Goal: Check status: Check status

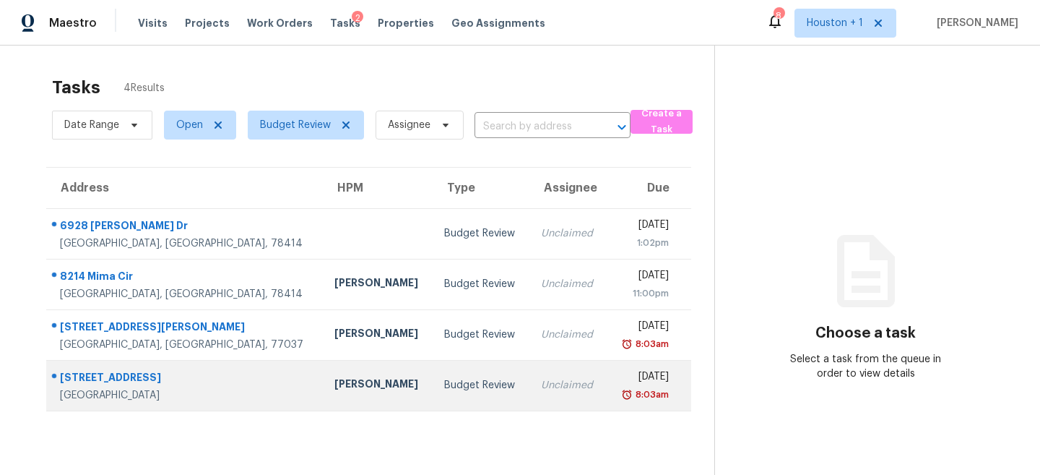
click at [444, 380] on div "Budget Review" at bounding box center [481, 385] width 74 height 14
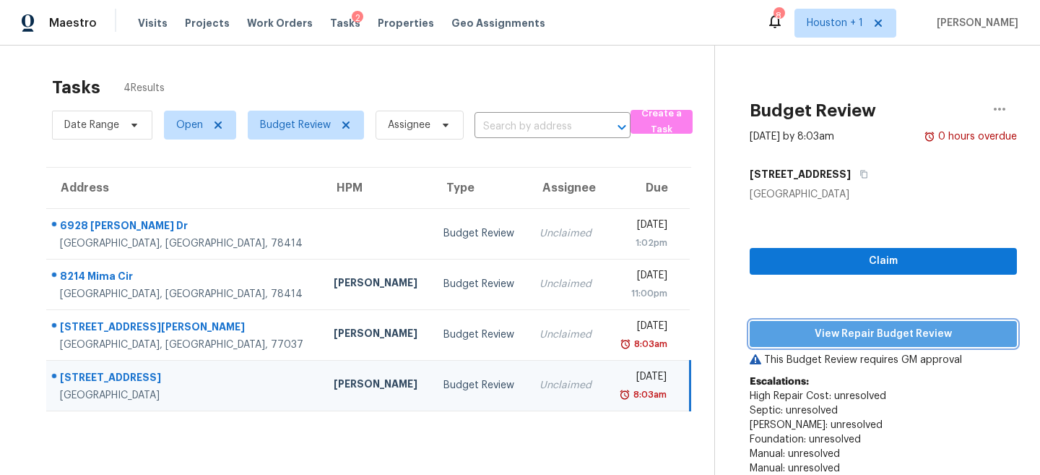
click at [865, 324] on button "View Repair Budget Review" at bounding box center [883, 334] width 267 height 27
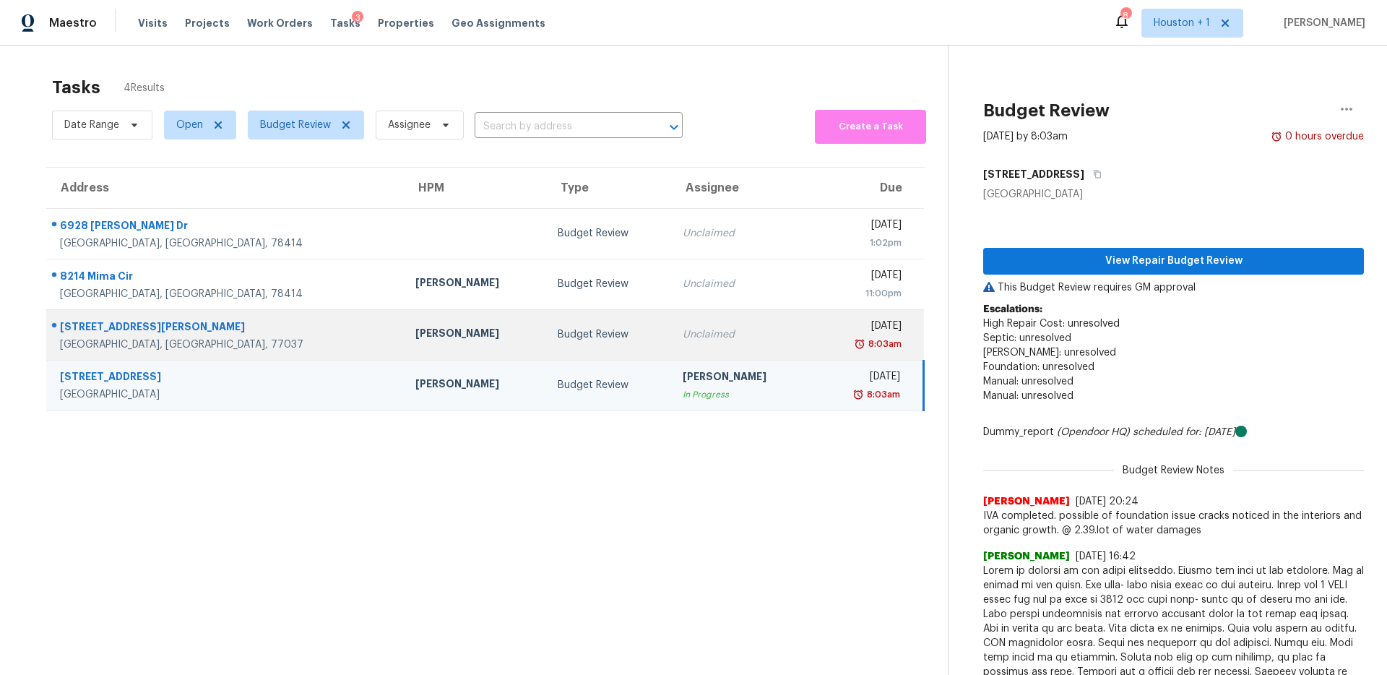
click at [546, 320] on td "Budget Review" at bounding box center [608, 334] width 125 height 51
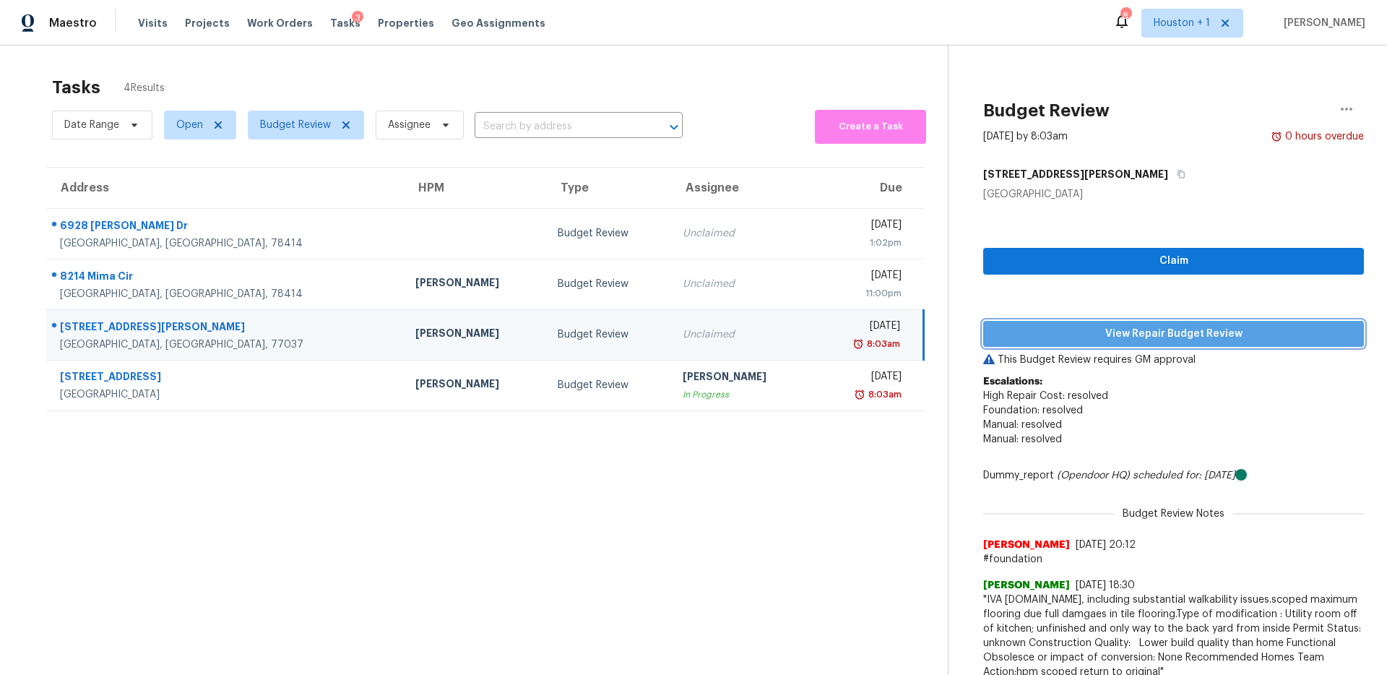
click at [1039, 342] on button "View Repair Budget Review" at bounding box center [1173, 334] width 381 height 27
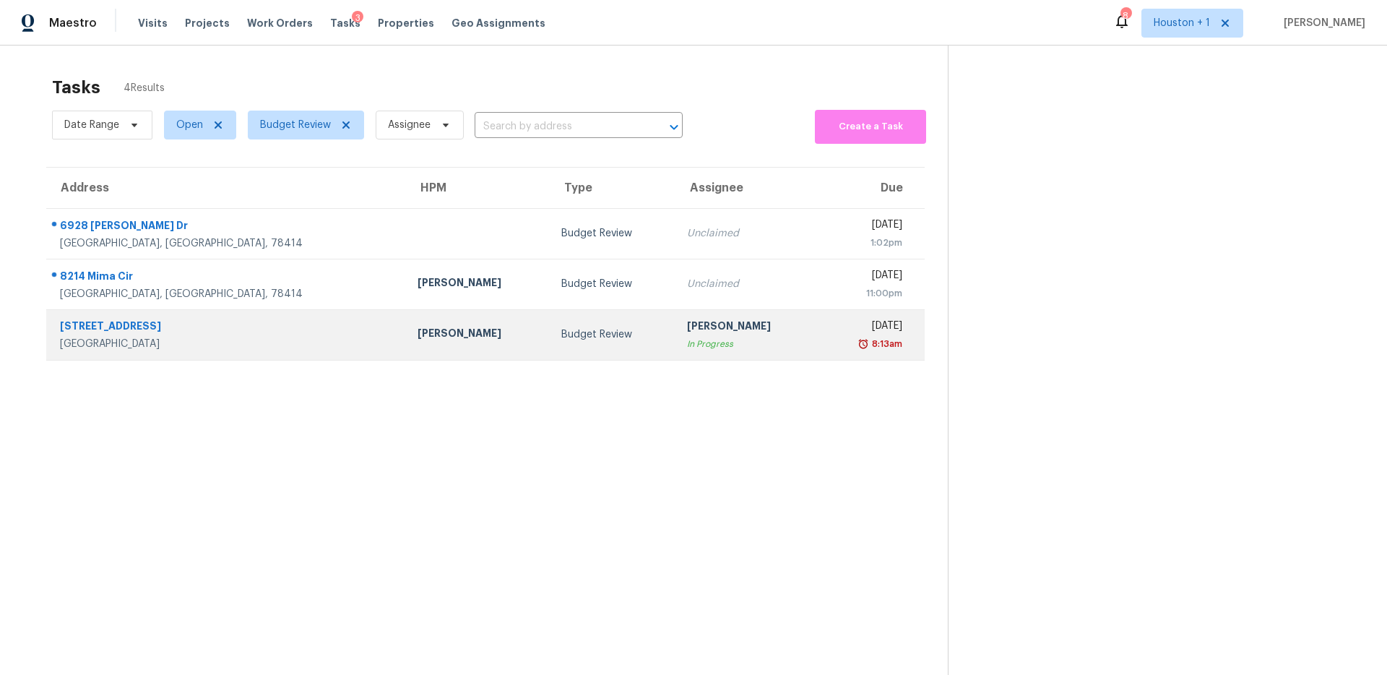
click at [417, 339] on div "[PERSON_NAME]" at bounding box center [477, 335] width 121 height 18
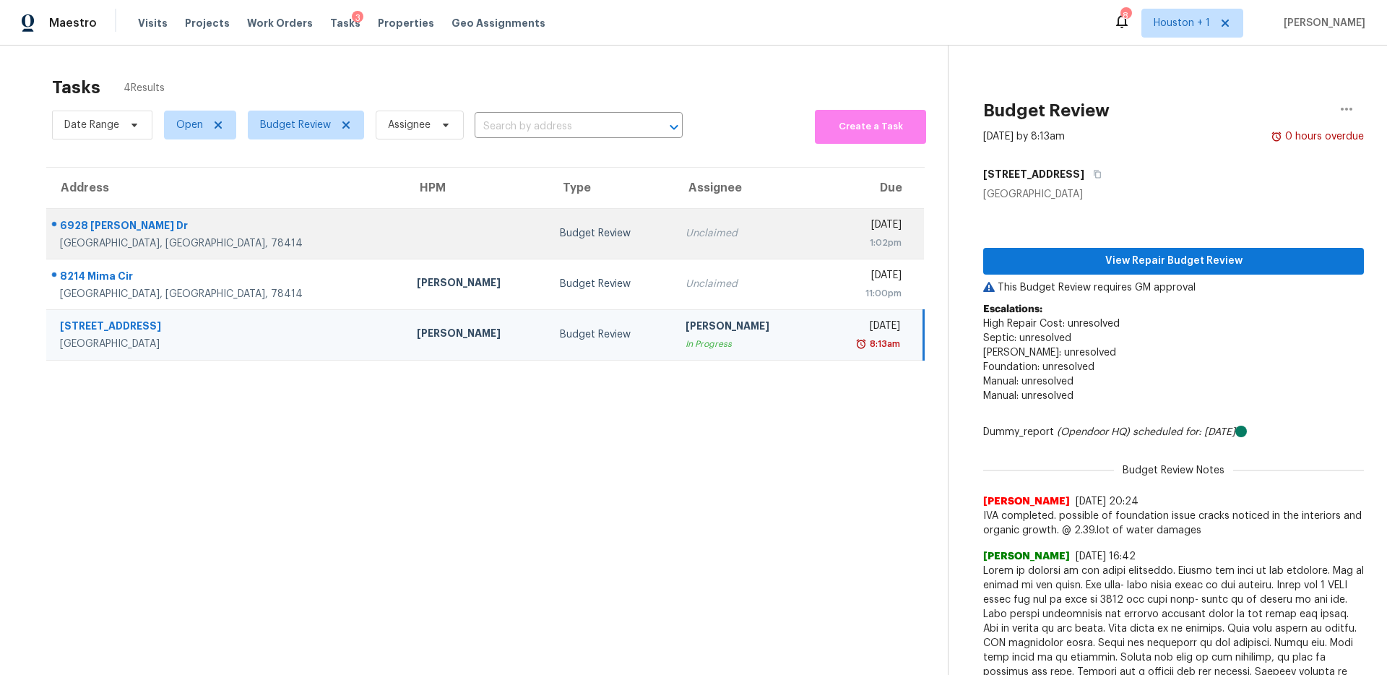
click at [817, 249] on td "Wed, Sep 3rd 2025 1:02pm" at bounding box center [870, 233] width 107 height 51
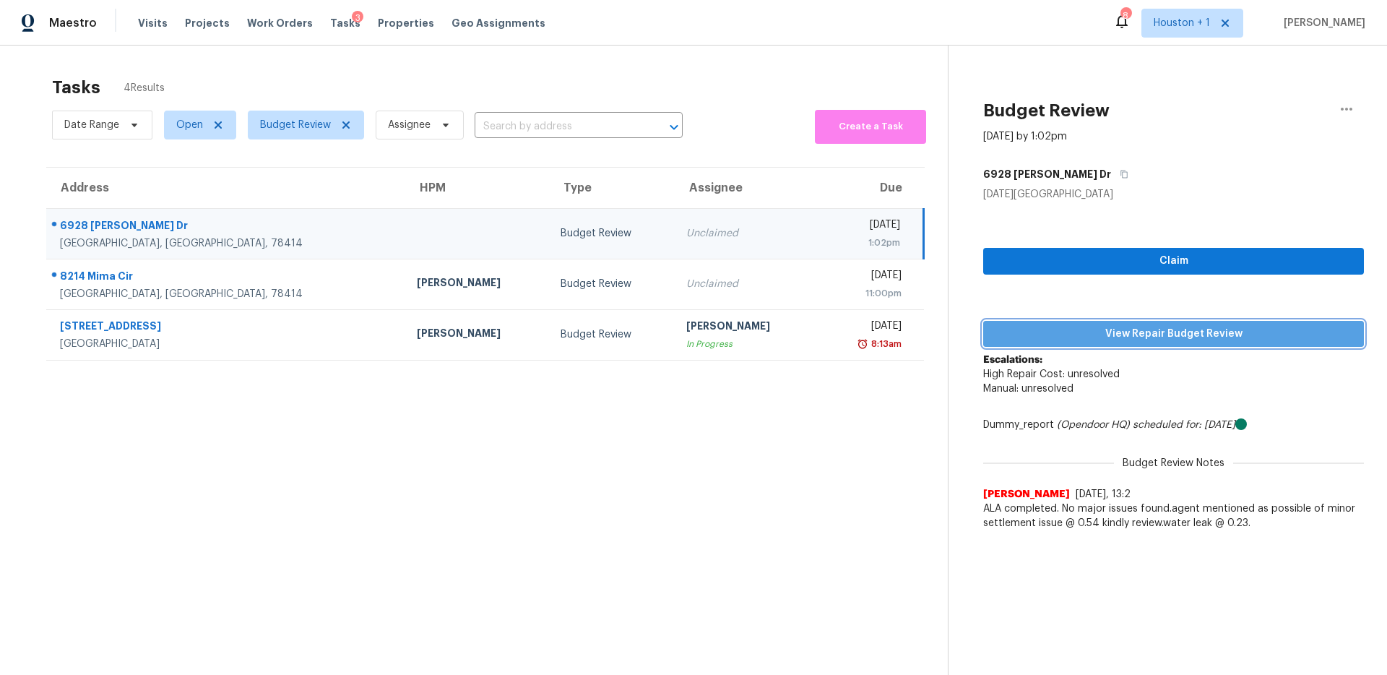
click at [1039, 326] on span "View Repair Budget Review" at bounding box center [1174, 334] width 358 height 18
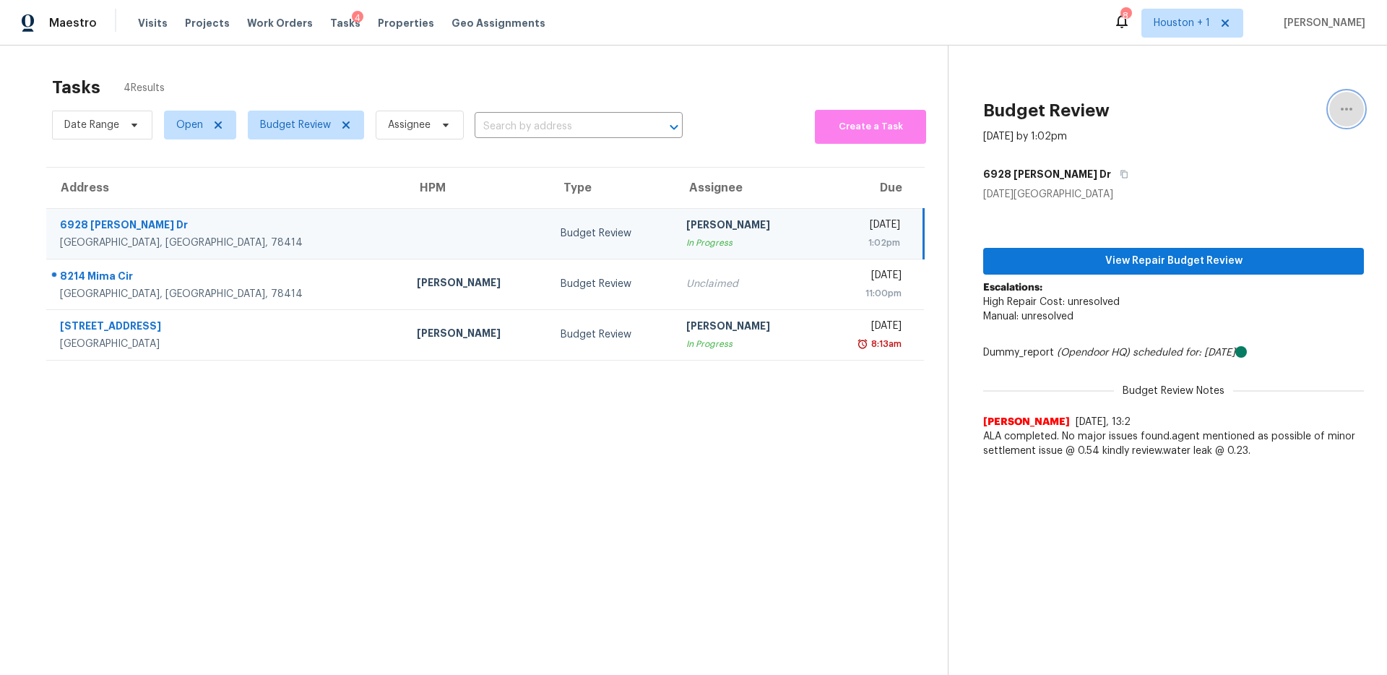
click at [1039, 95] on button "button" at bounding box center [1346, 109] width 35 height 35
click at [1039, 107] on div "Unclaim this task" at bounding box center [1264, 112] width 113 height 14
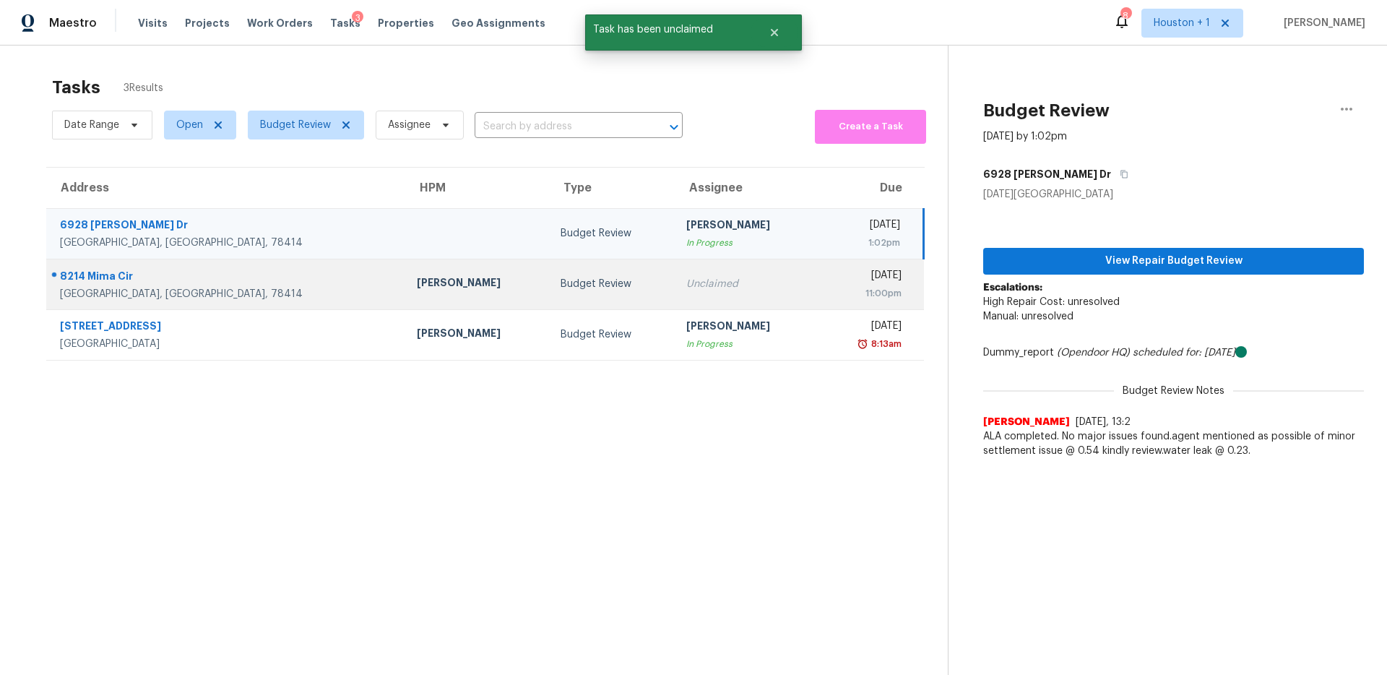
click at [686, 287] on div "Unclaimed" at bounding box center [746, 284] width 120 height 14
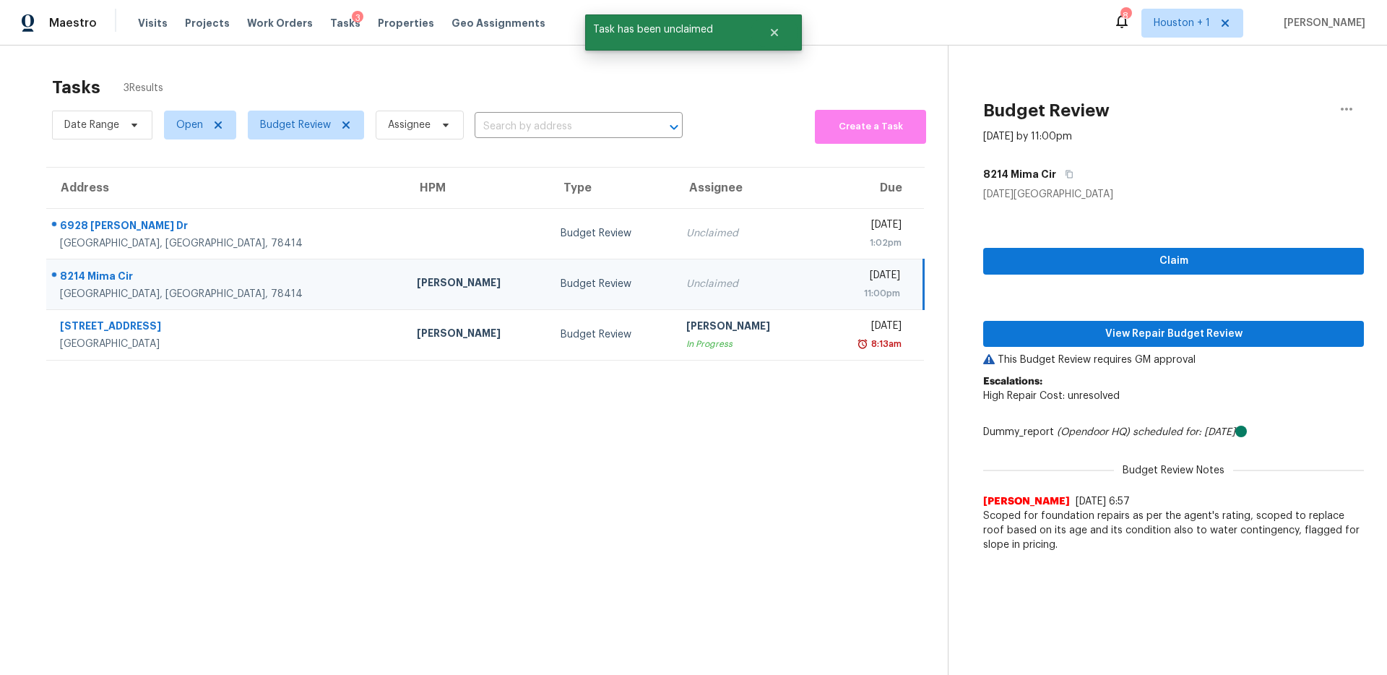
scroll to position [46, 0]
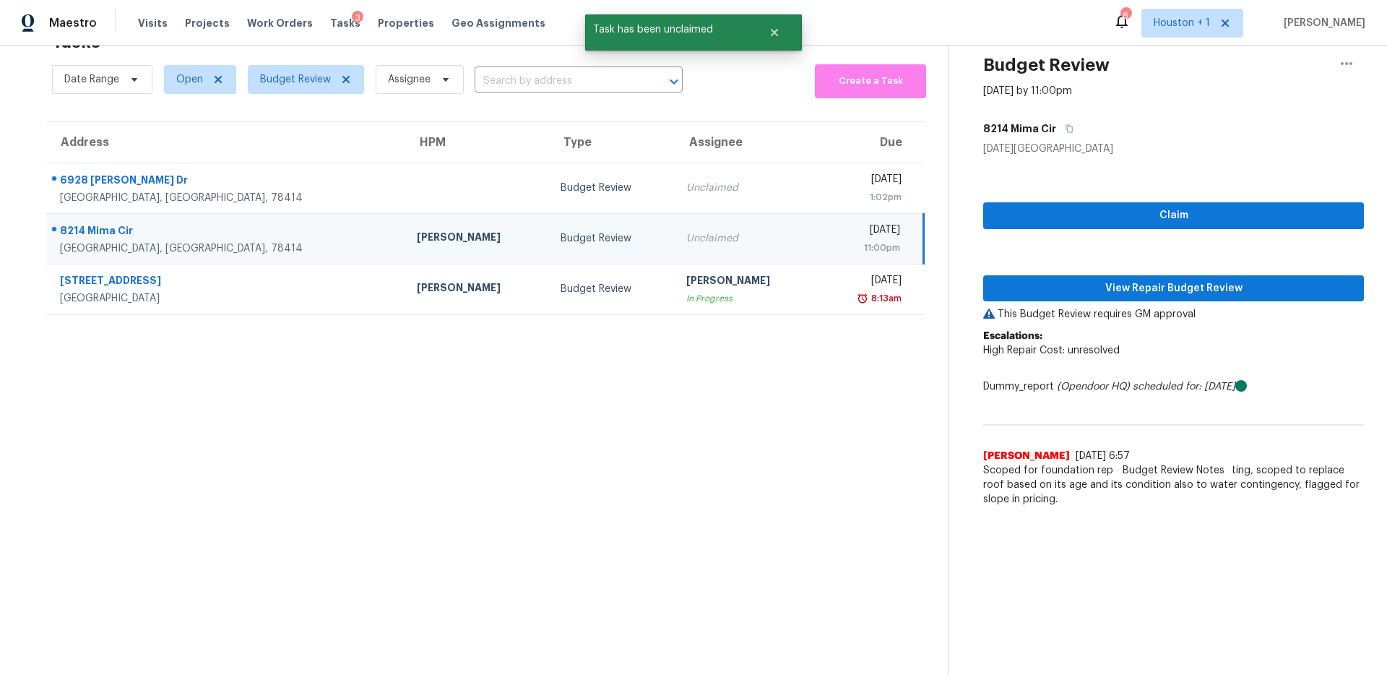
click at [1039, 474] on span "Scoped for foundation repairs as per the agent's rating, scoped to replace roof…" at bounding box center [1173, 484] width 381 height 43
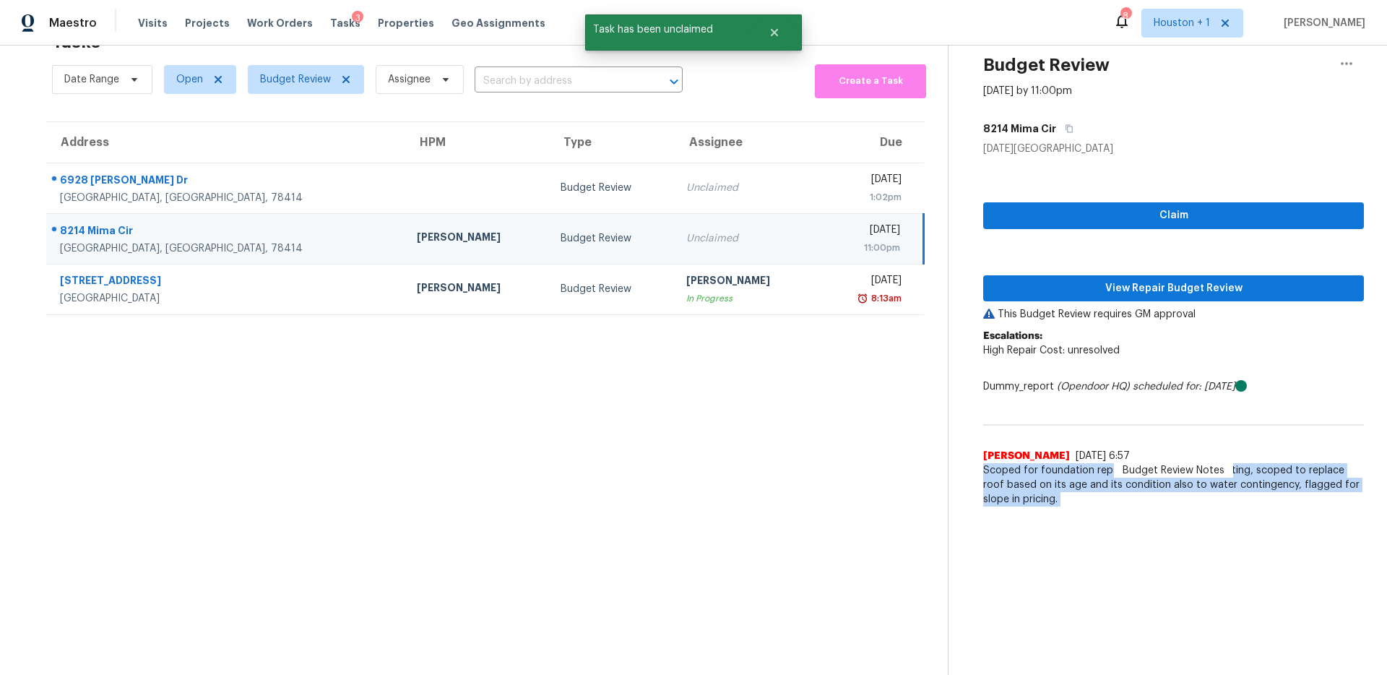
click at [1039, 474] on span "Scoped for foundation repairs as per the agent's rating, scoped to replace roof…" at bounding box center [1173, 484] width 381 height 43
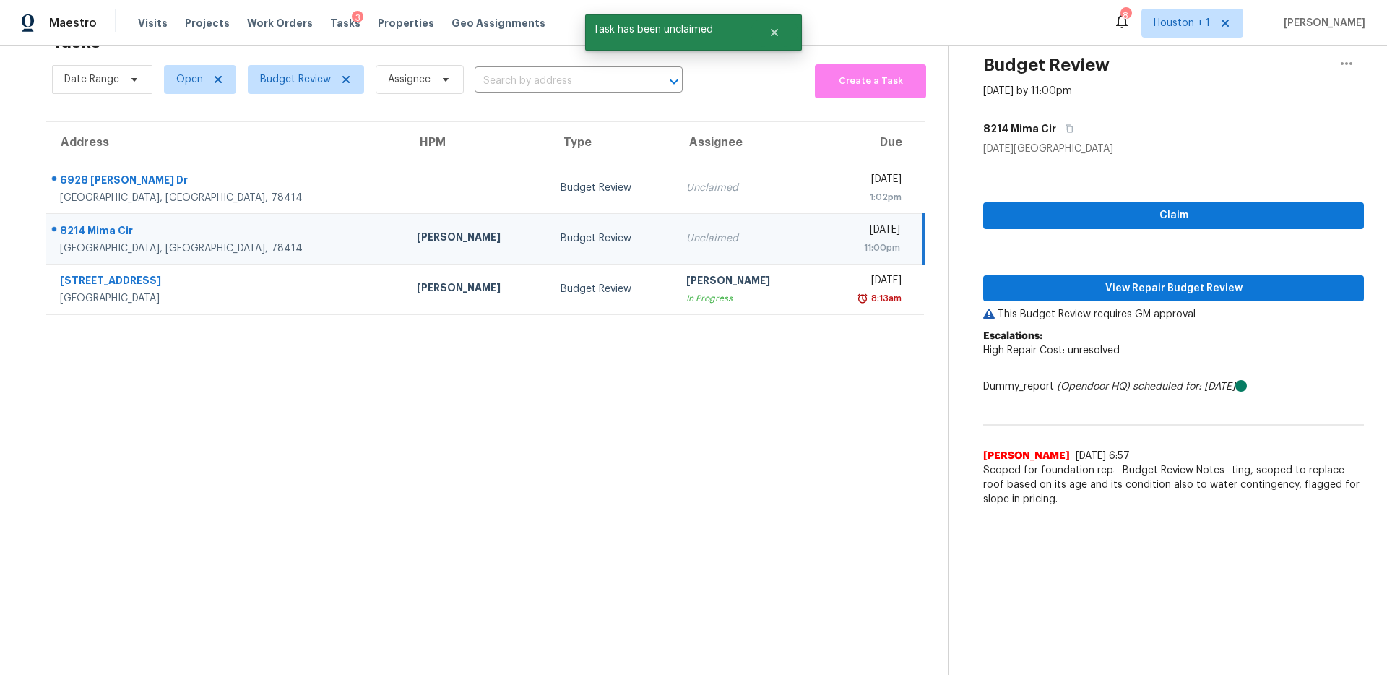
click at [878, 469] on section "Tasks 3 Results Date Range Open Budget Review Assignee ​ Create a Task Address …" at bounding box center [485, 349] width 925 height 652
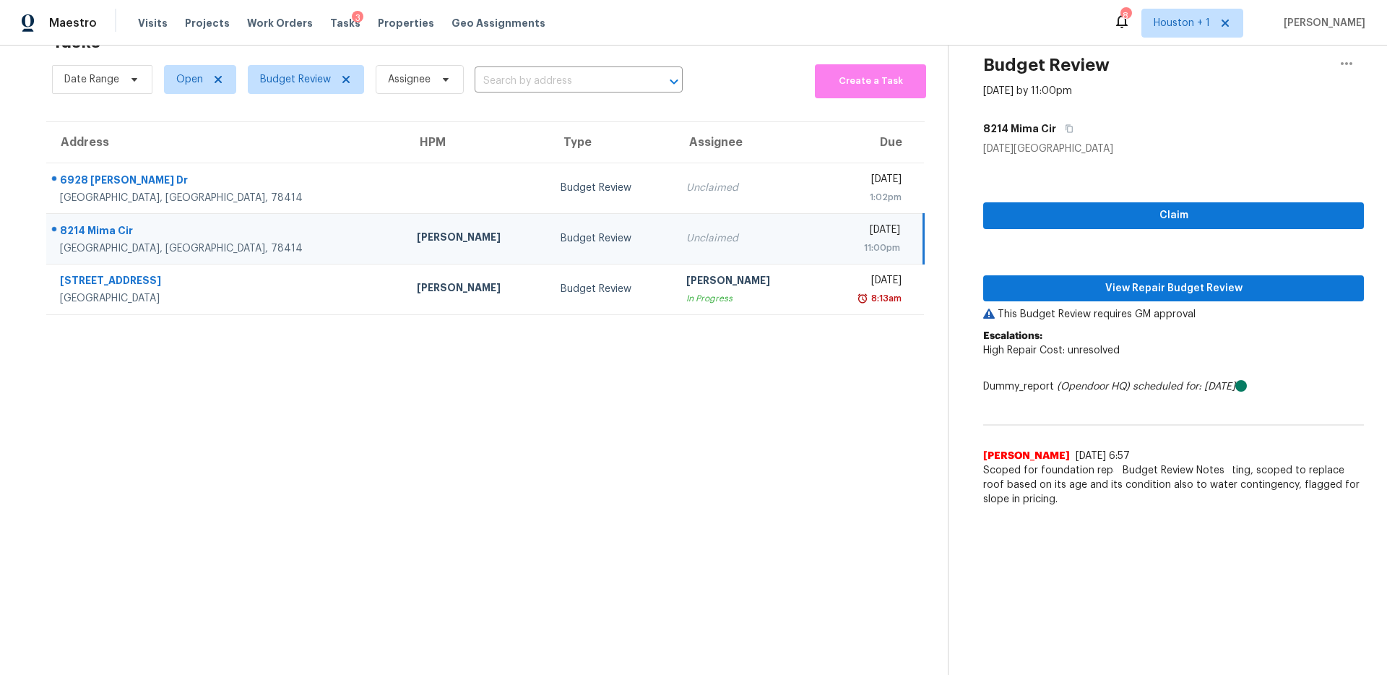
click at [1039, 455] on span "9/3/25, 6:57" at bounding box center [1102, 456] width 54 height 10
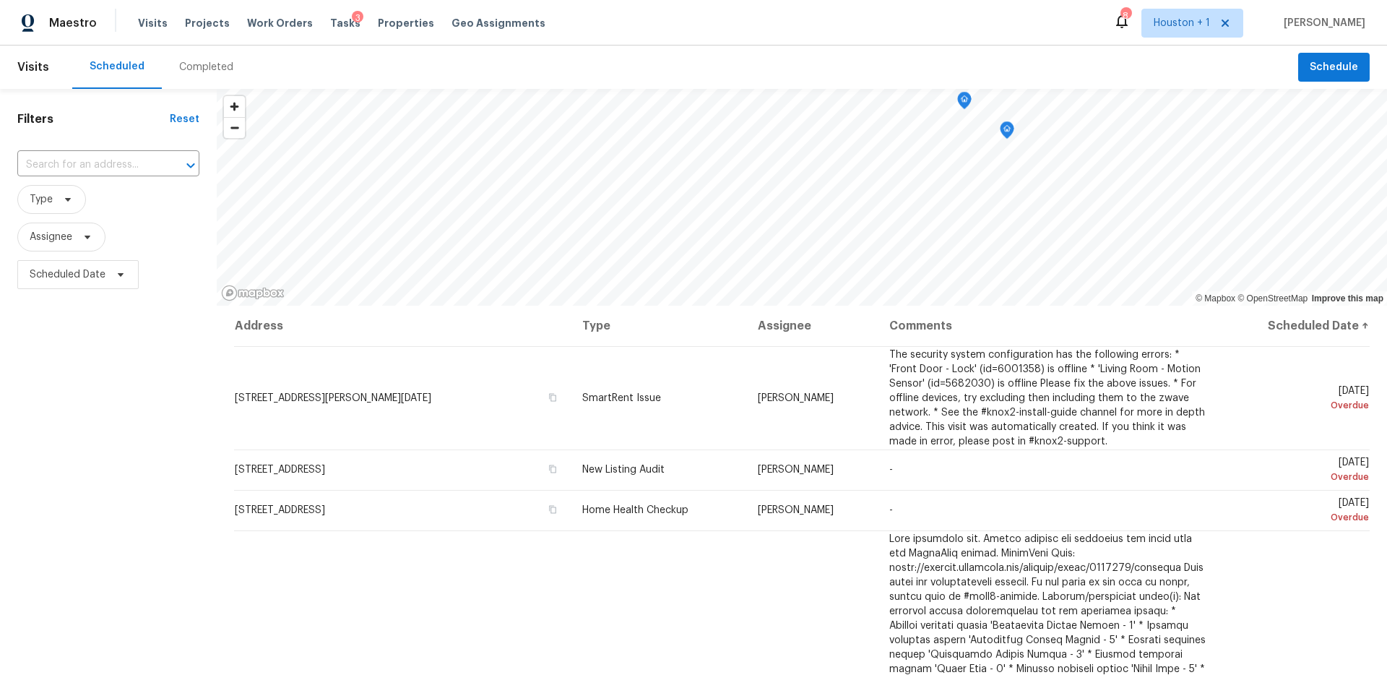
click at [202, 61] on div "Completed" at bounding box center [206, 67] width 54 height 14
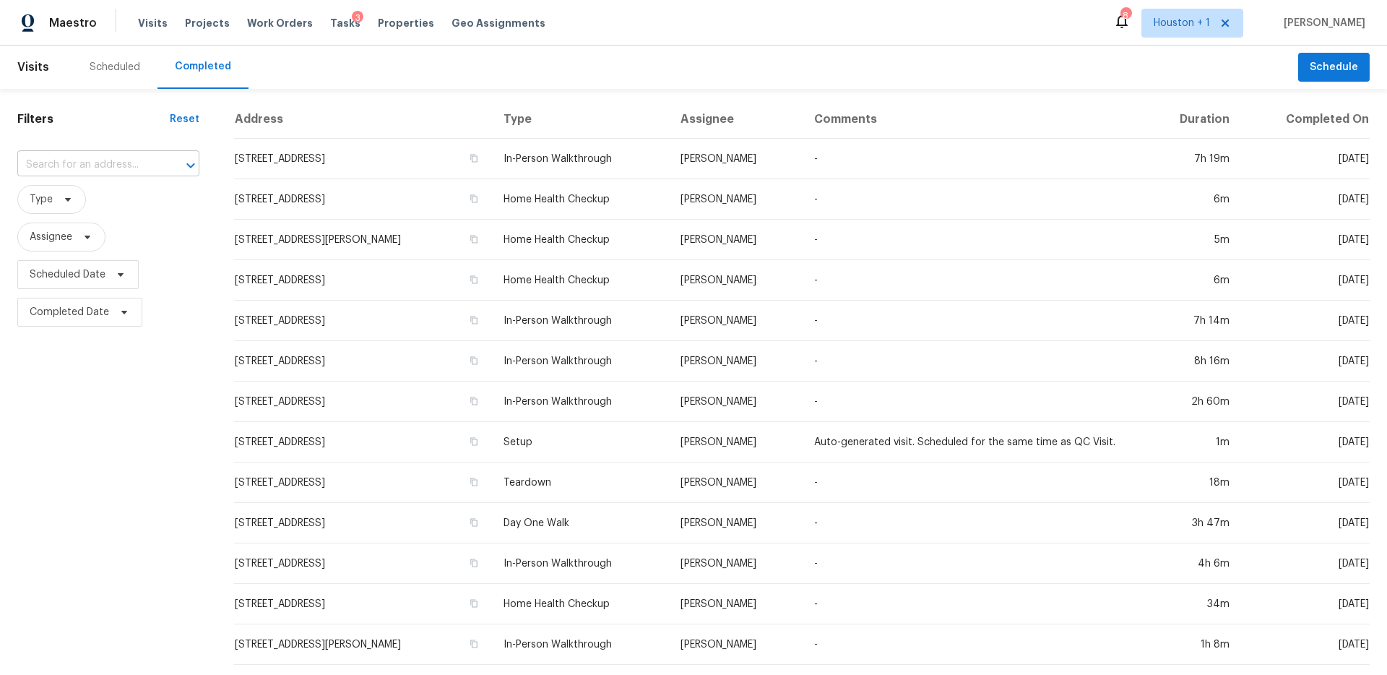
click at [113, 166] on input "text" at bounding box center [88, 165] width 142 height 22
click at [108, 166] on input "text" at bounding box center [88, 165] width 142 height 22
paste input "[STREET_ADDRESS]"
type input "[STREET_ADDRESS]"
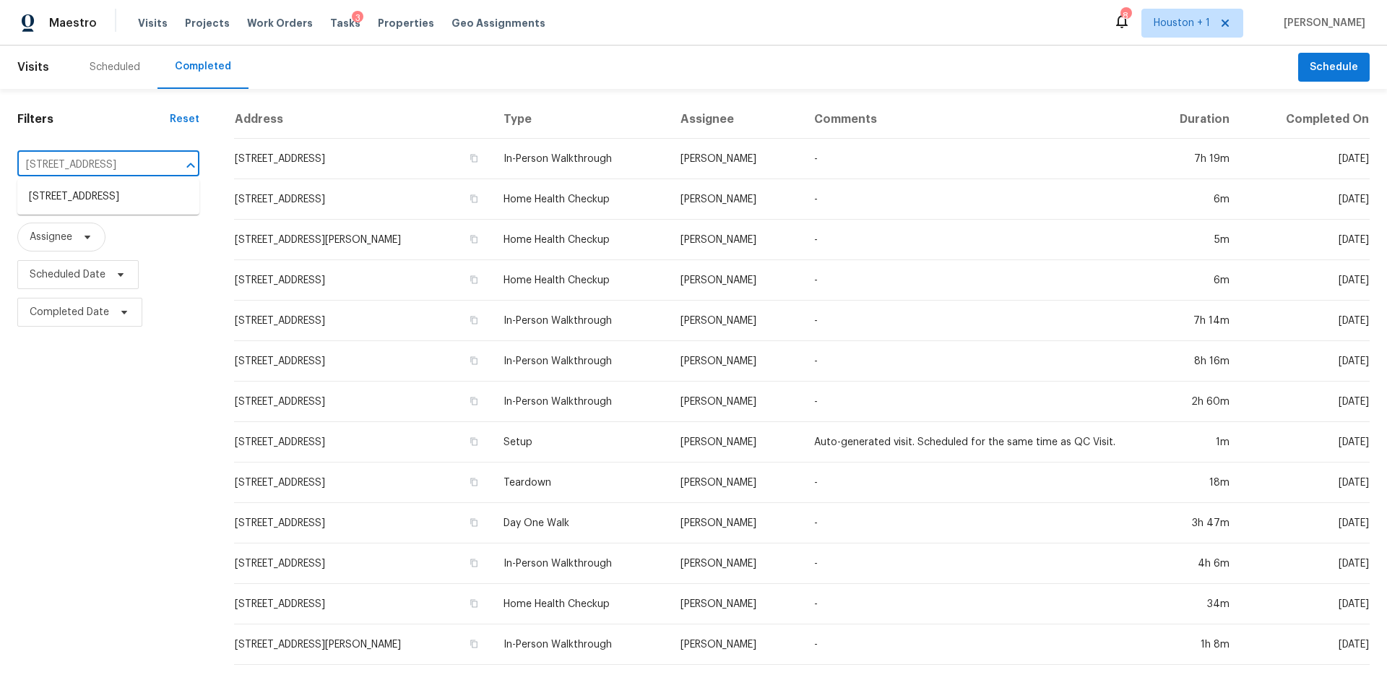
click at [92, 186] on li "[STREET_ADDRESS]" at bounding box center [108, 197] width 182 height 24
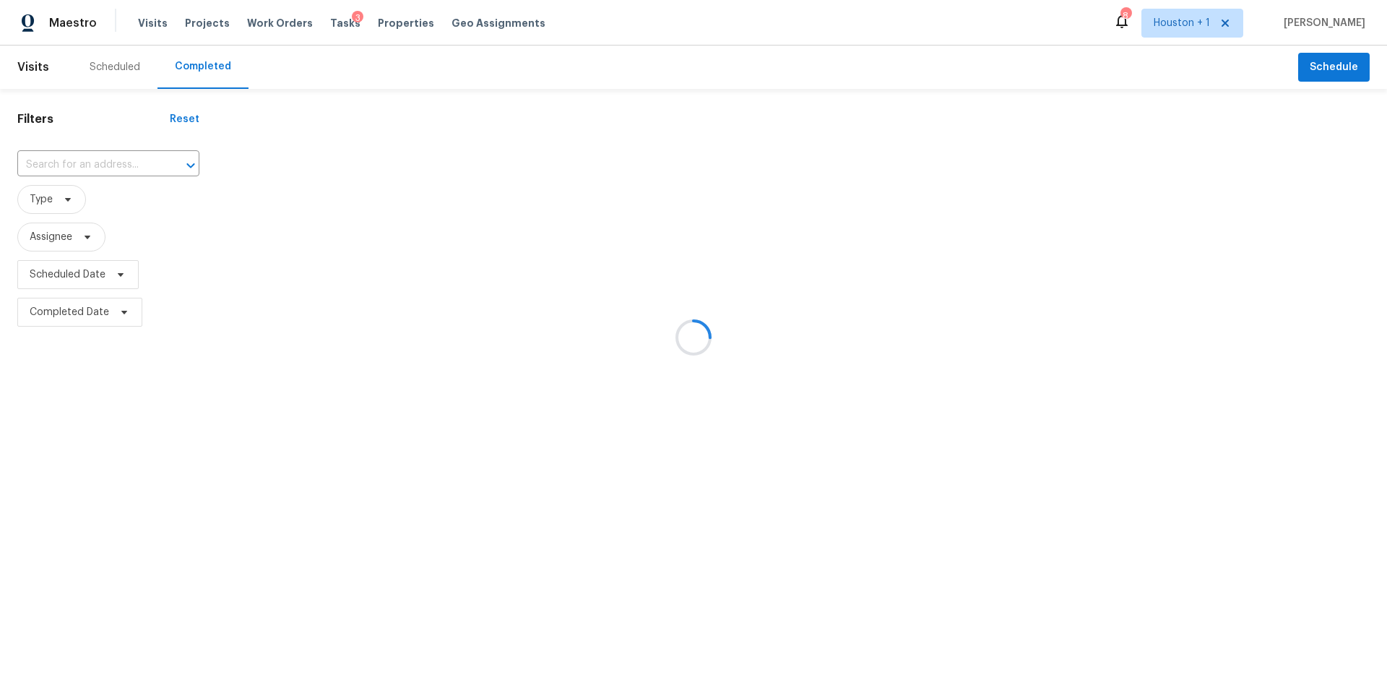
type input "[STREET_ADDRESS]"
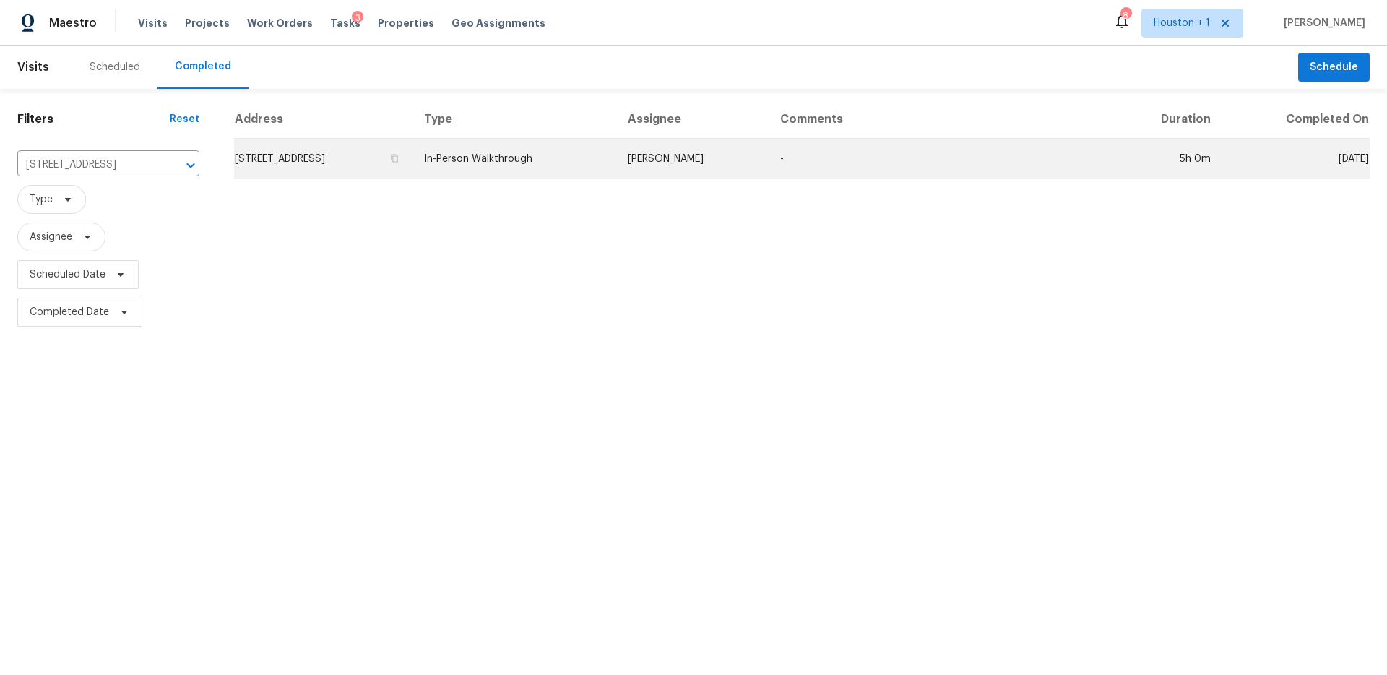
click at [533, 152] on td "In-Person Walkthrough" at bounding box center [513, 159] width 203 height 40
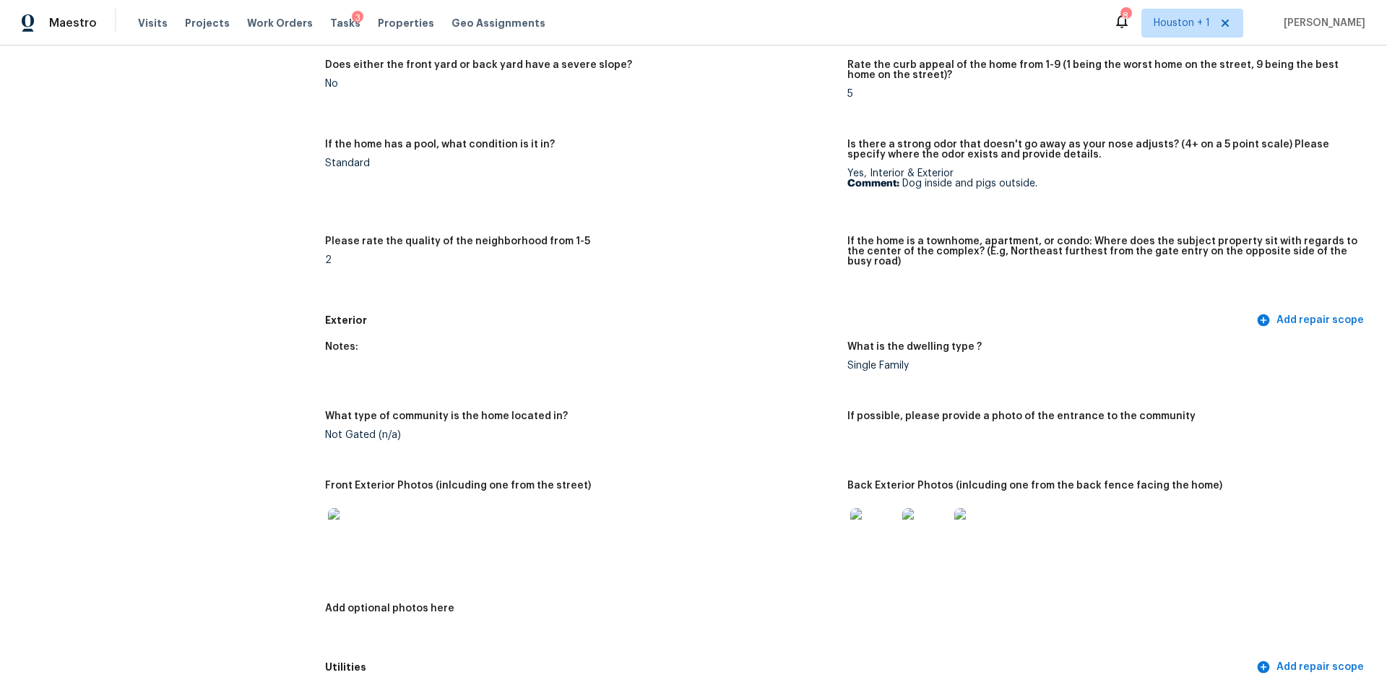
scroll to position [307, 0]
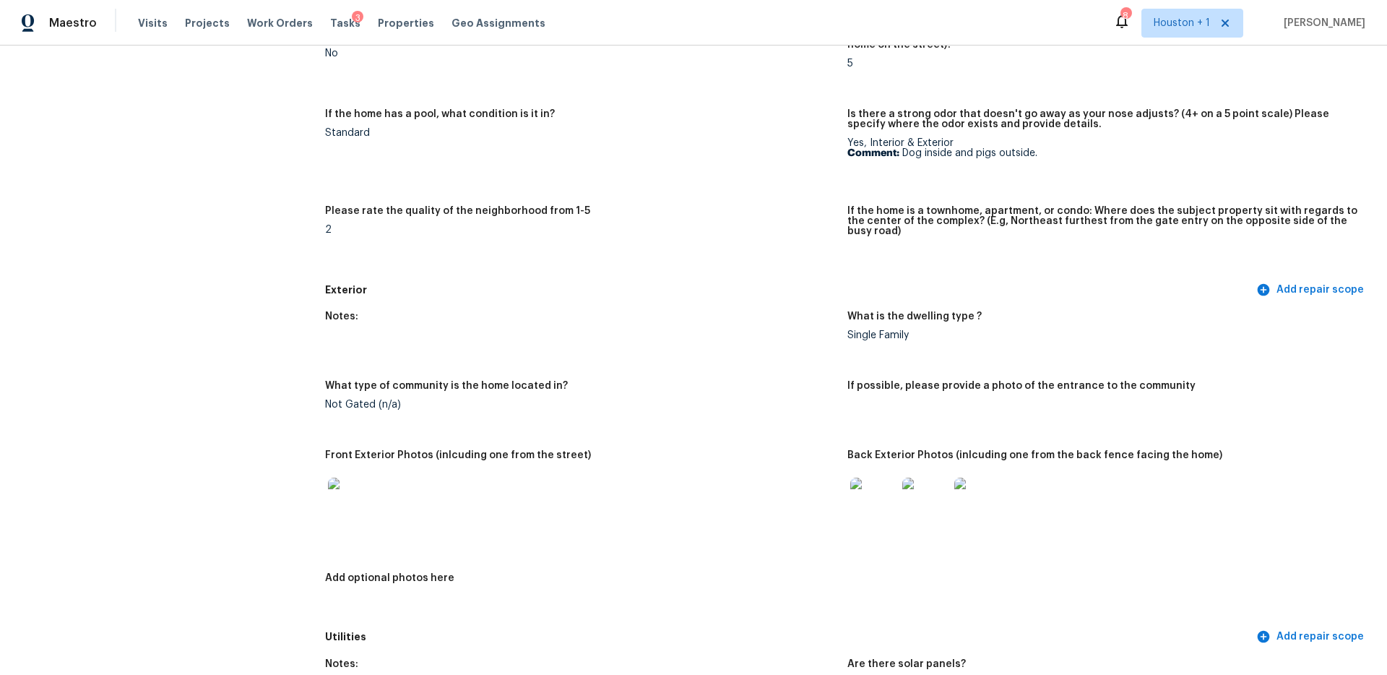
click at [339, 497] on img at bounding box center [351, 500] width 46 height 46
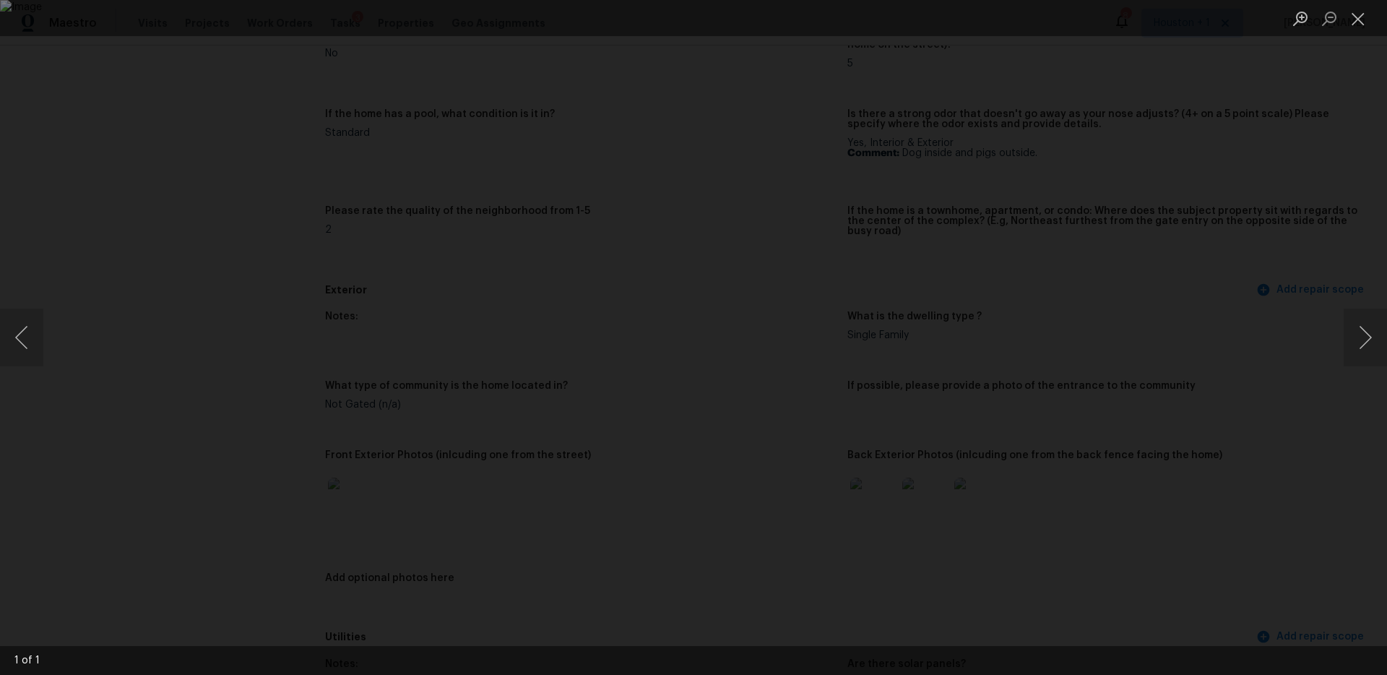
click at [1205, 318] on div "Lightbox" at bounding box center [693, 337] width 1387 height 675
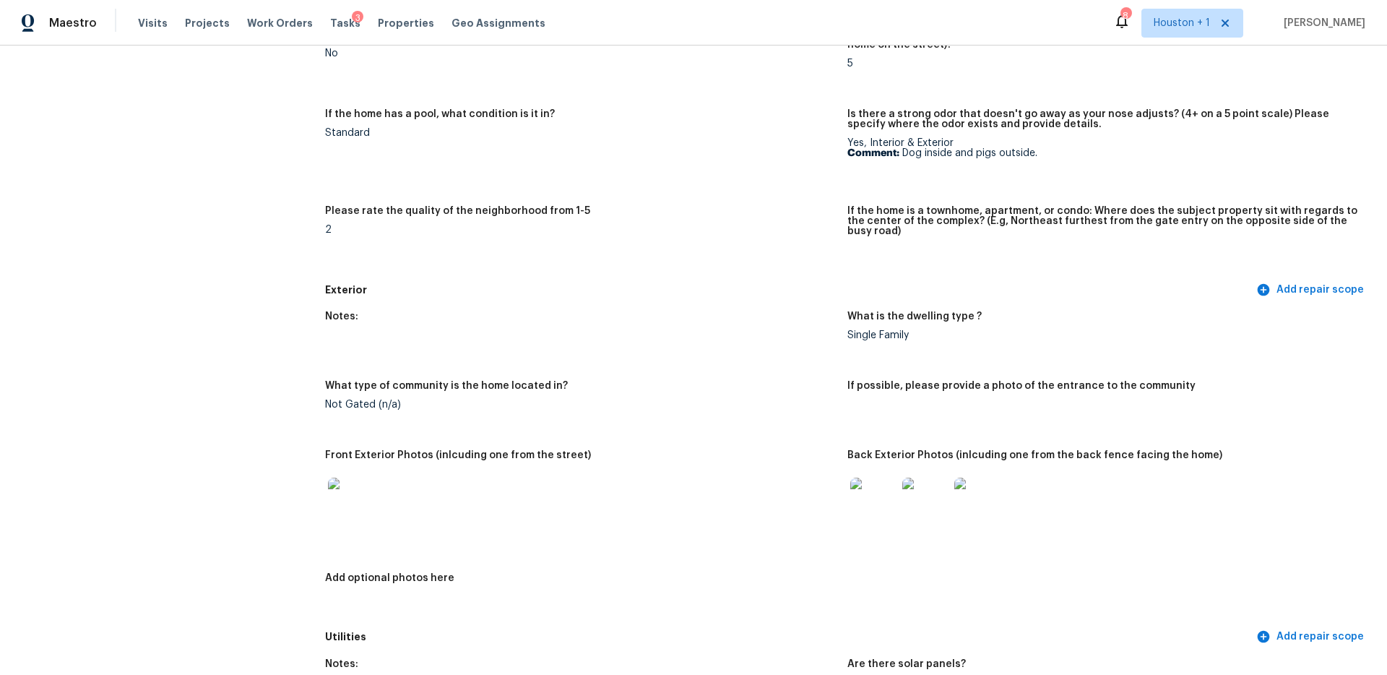
click at [881, 490] on img at bounding box center [873, 500] width 46 height 46
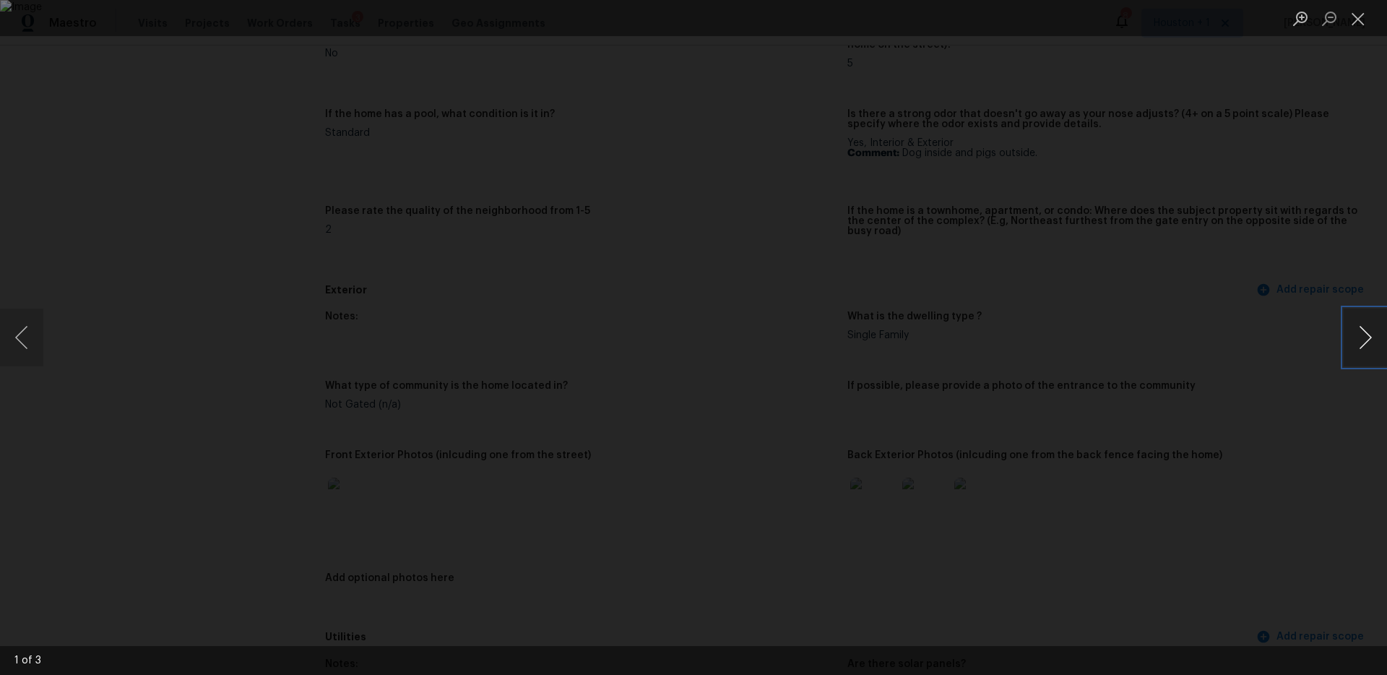
click at [1374, 330] on button "Next image" at bounding box center [1364, 337] width 43 height 58
click at [1278, 261] on div "Lightbox" at bounding box center [693, 337] width 1387 height 675
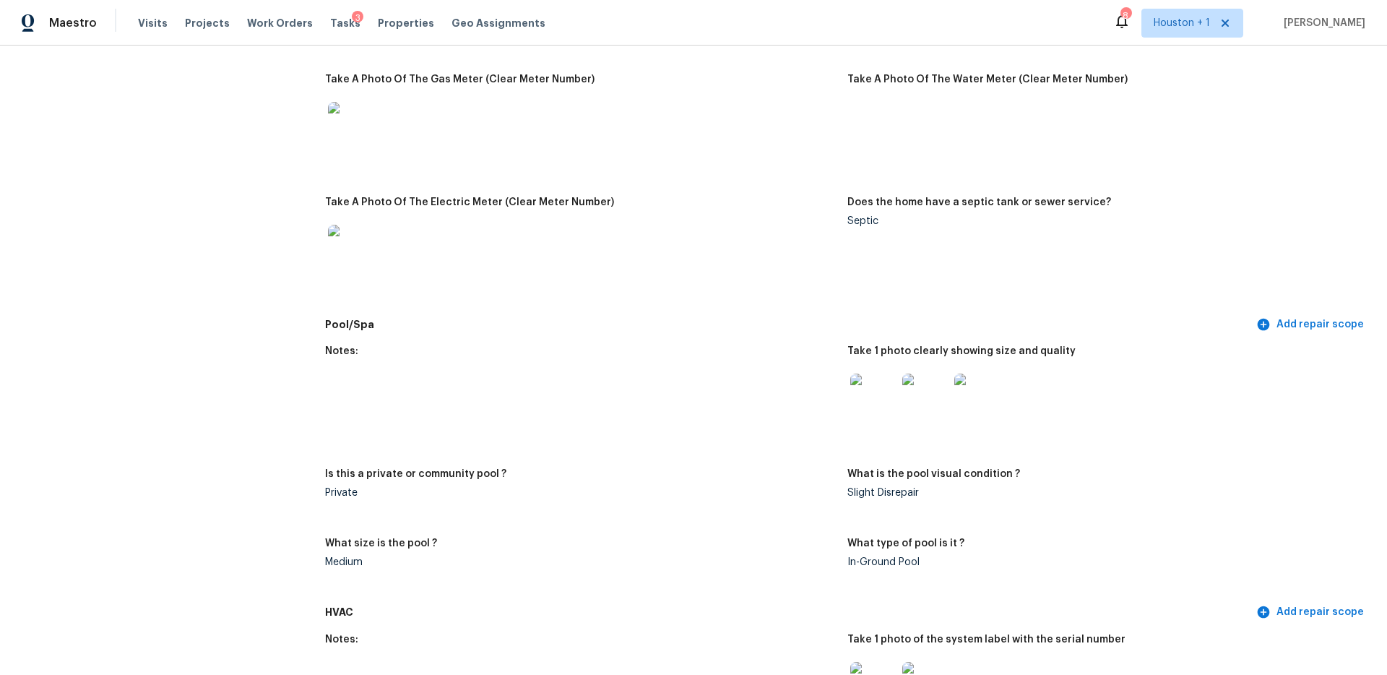
scroll to position [1032, 0]
click at [857, 376] on img at bounding box center [873, 394] width 46 height 46
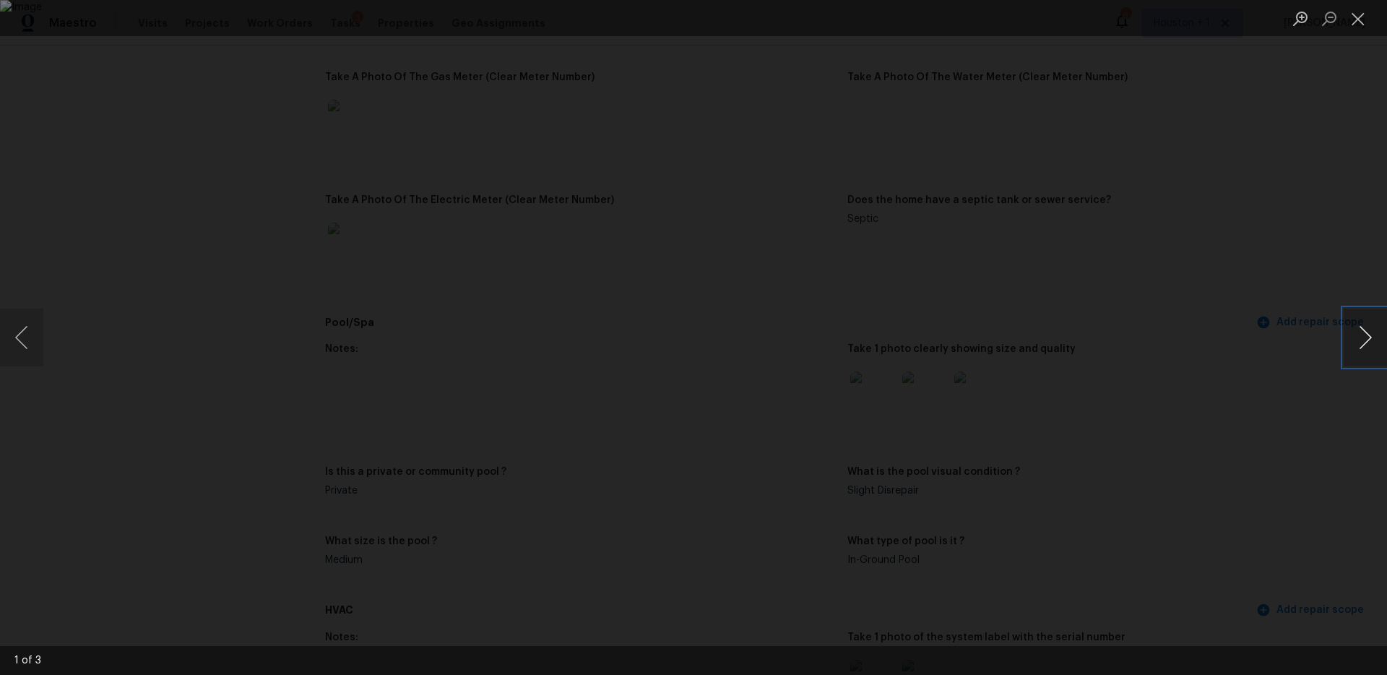
click at [1348, 344] on button "Next image" at bounding box center [1364, 337] width 43 height 58
click at [1348, 339] on button "Next image" at bounding box center [1364, 337] width 43 height 58
click at [1192, 214] on div "Lightbox" at bounding box center [693, 337] width 1387 height 675
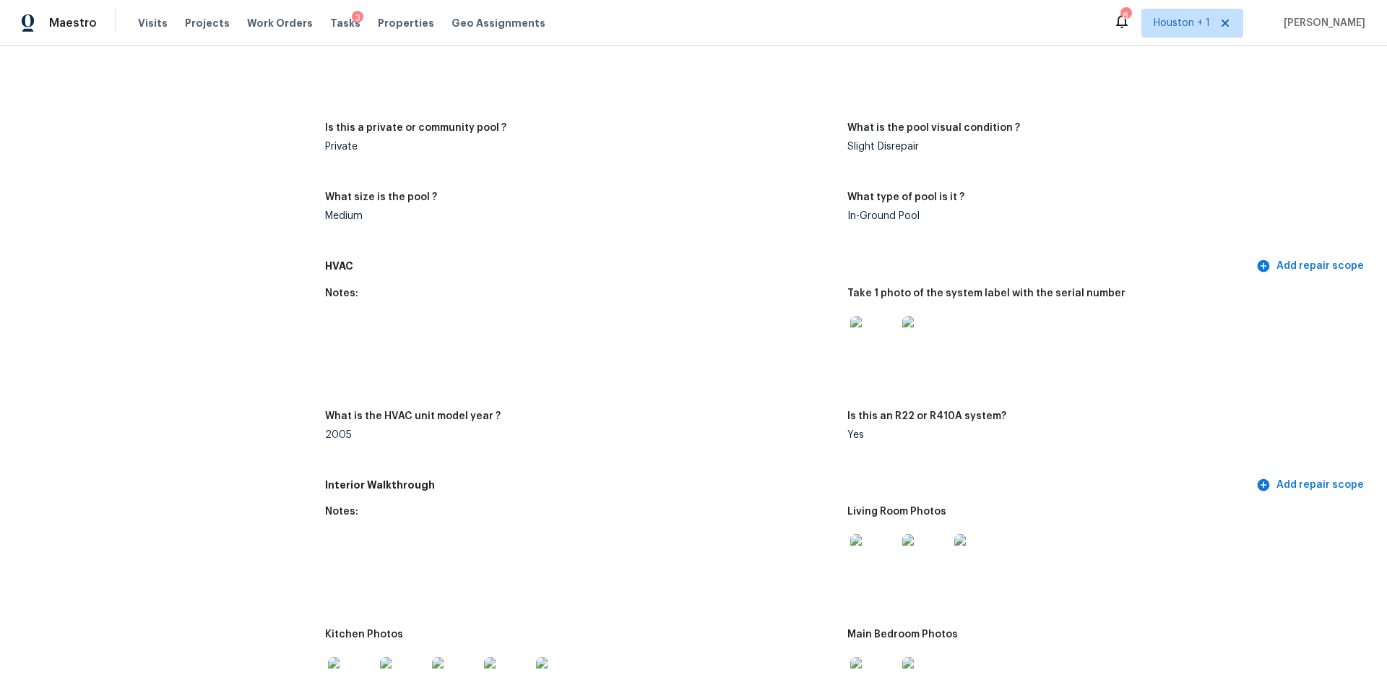
scroll to position [1377, 0]
click at [909, 333] on img at bounding box center [925, 337] width 46 height 46
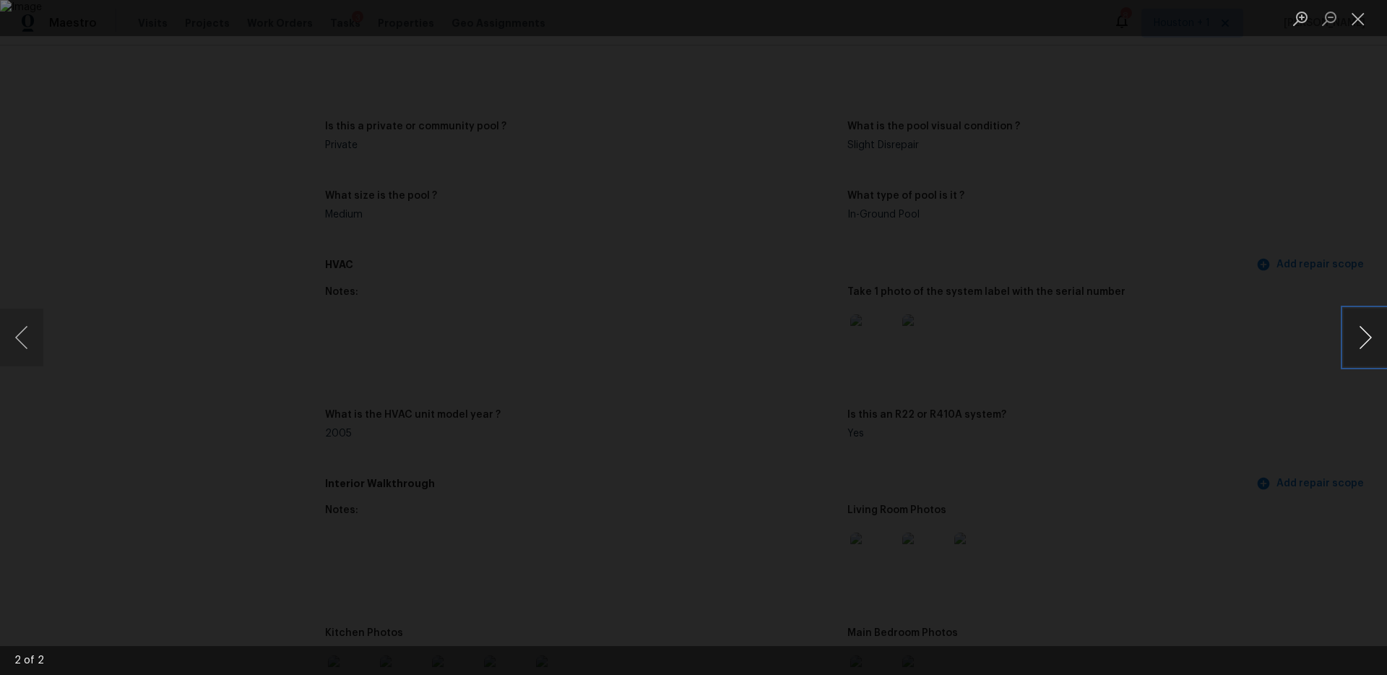
click at [1359, 339] on button "Next image" at bounding box center [1364, 337] width 43 height 58
click at [1250, 258] on div "Lightbox" at bounding box center [693, 337] width 1387 height 675
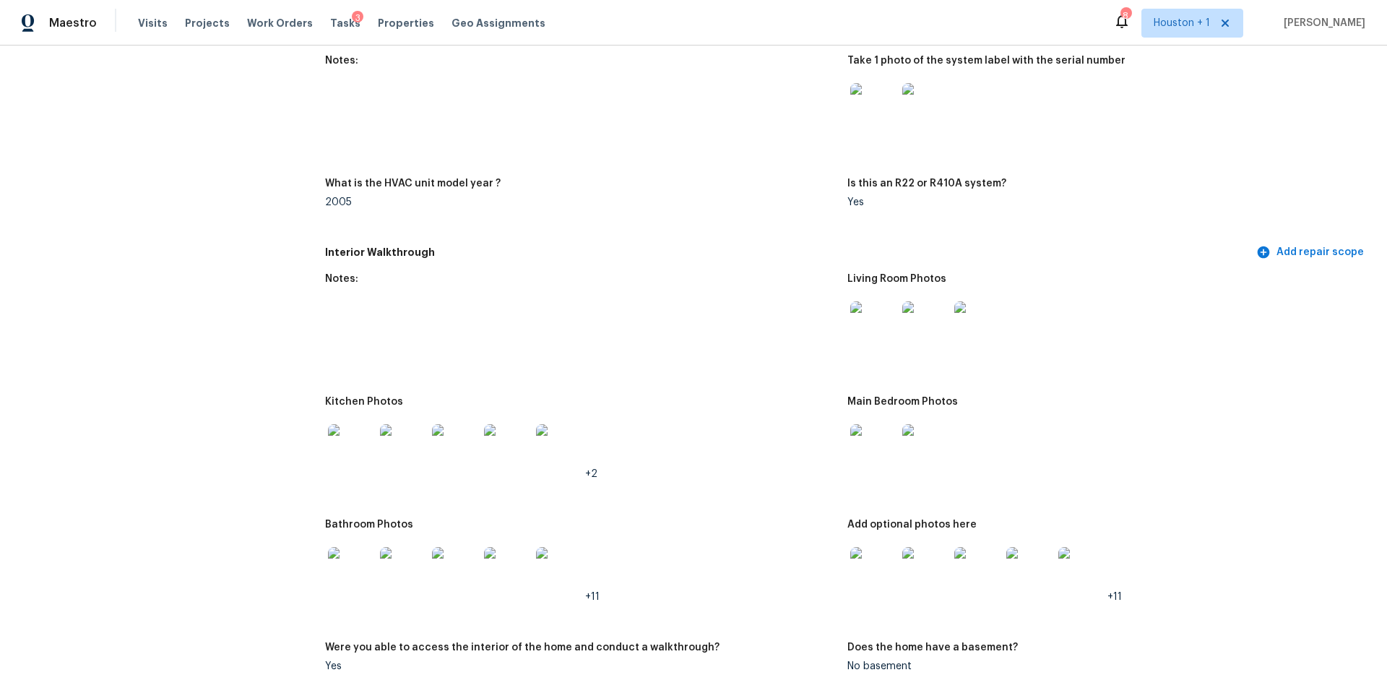
scroll to position [1624, 0]
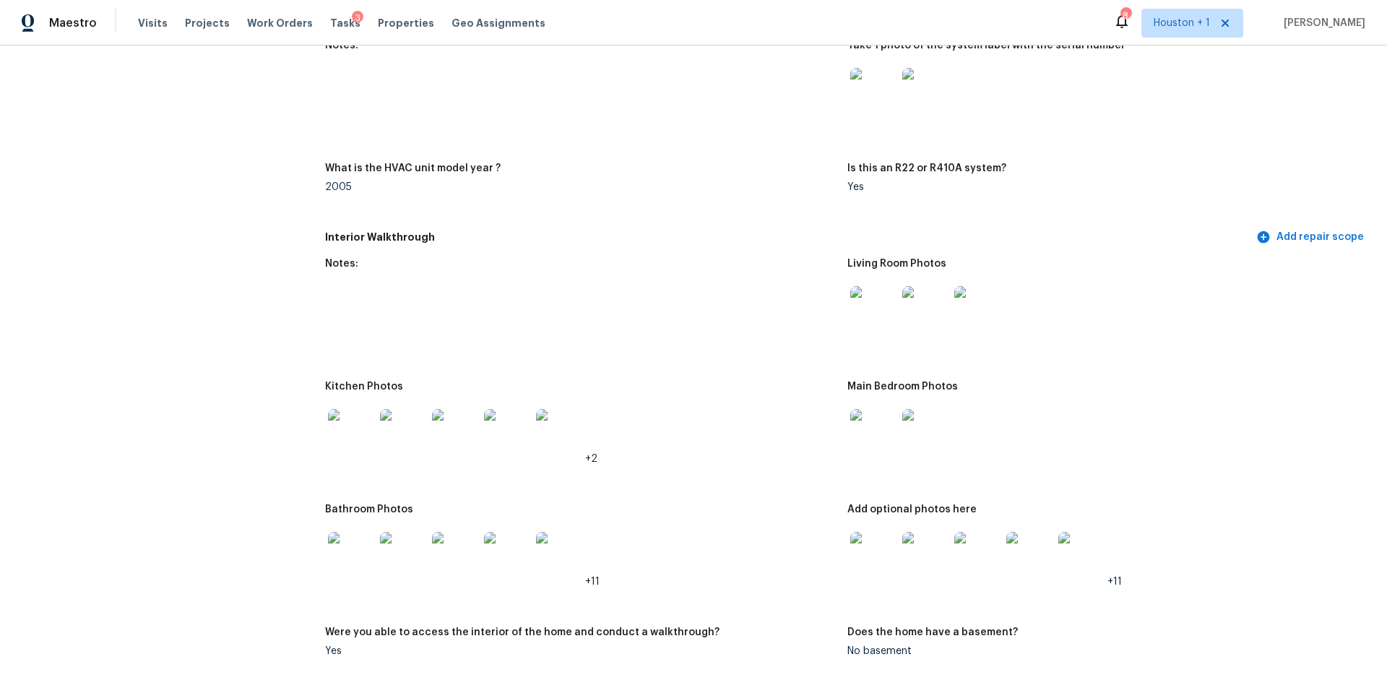
click at [875, 301] on img at bounding box center [873, 309] width 46 height 46
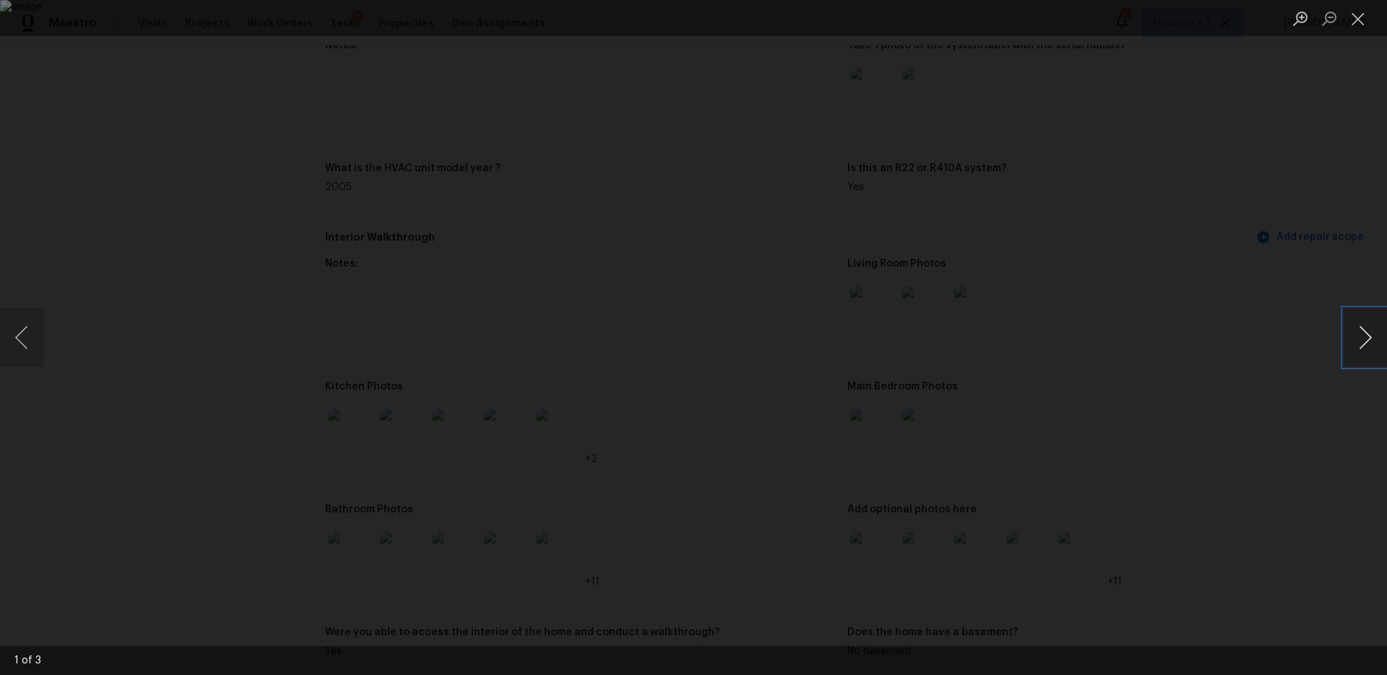
click at [1349, 325] on button "Next image" at bounding box center [1364, 337] width 43 height 58
click at [1284, 244] on div "Lightbox" at bounding box center [693, 337] width 1387 height 675
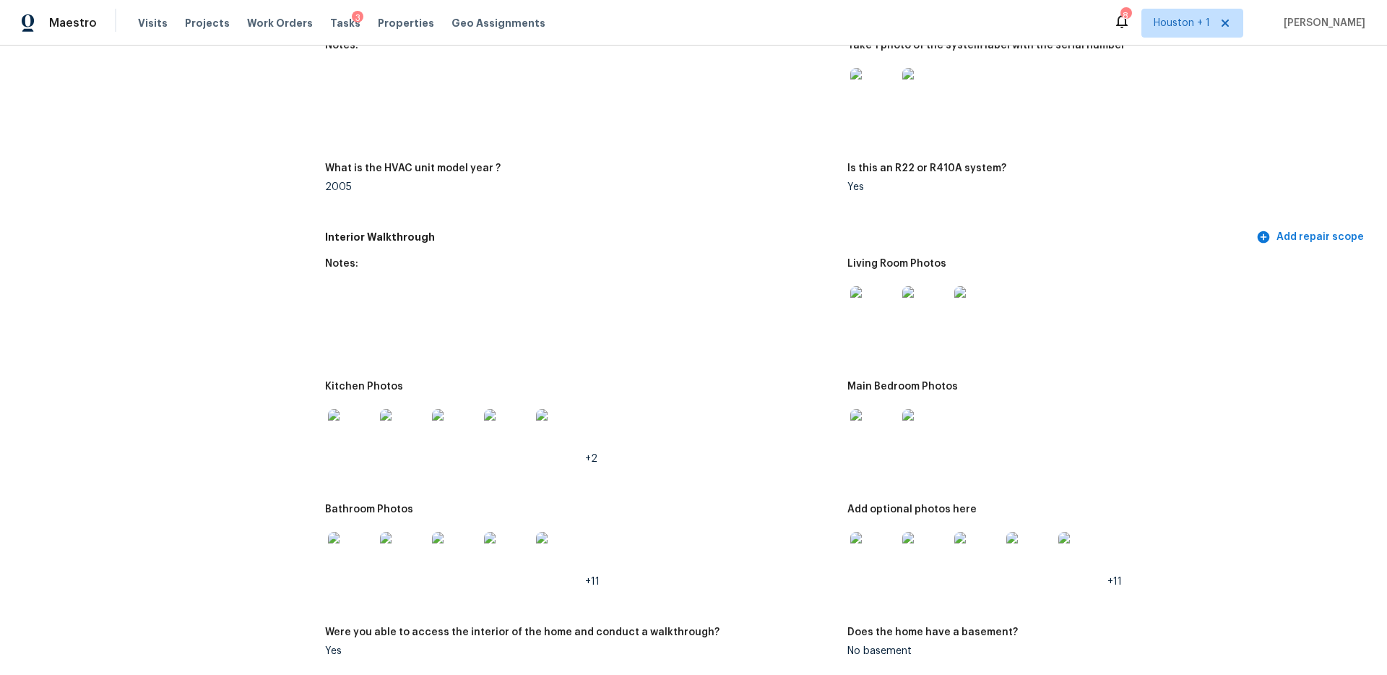
click at [355, 428] on img at bounding box center [351, 432] width 46 height 46
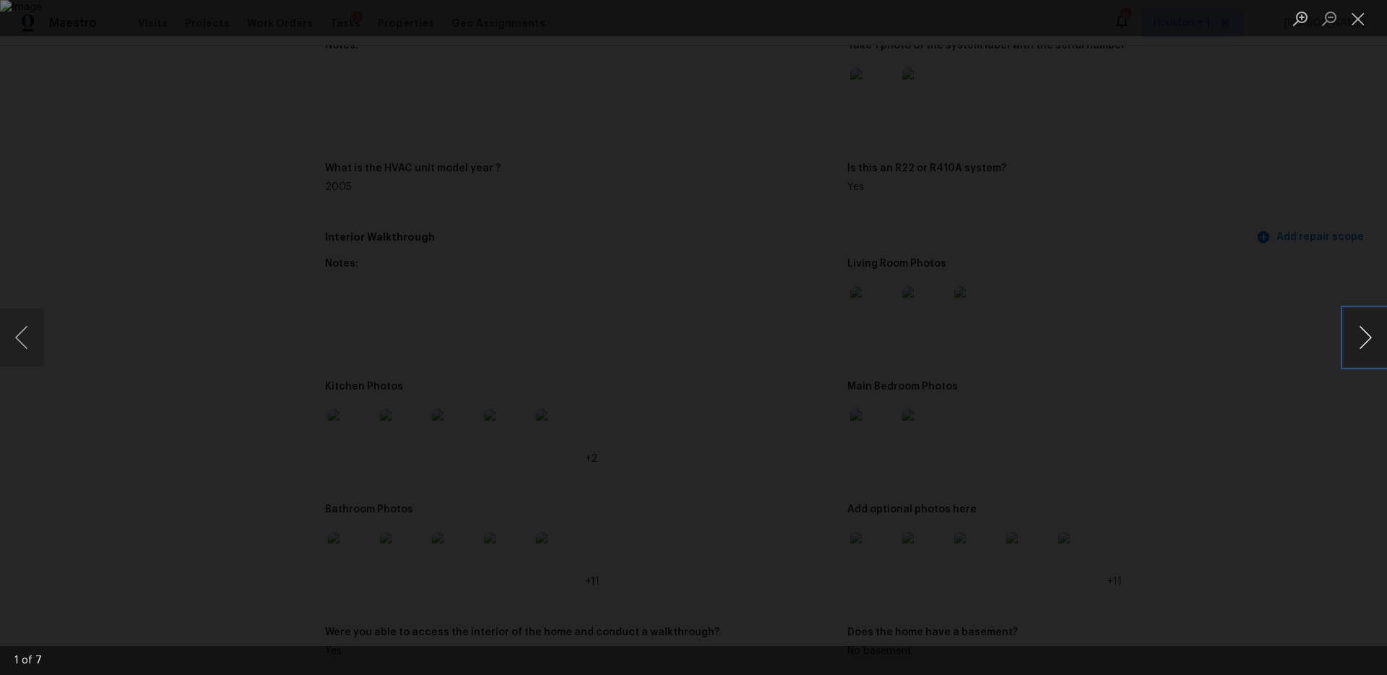
click at [1367, 350] on button "Next image" at bounding box center [1364, 337] width 43 height 58
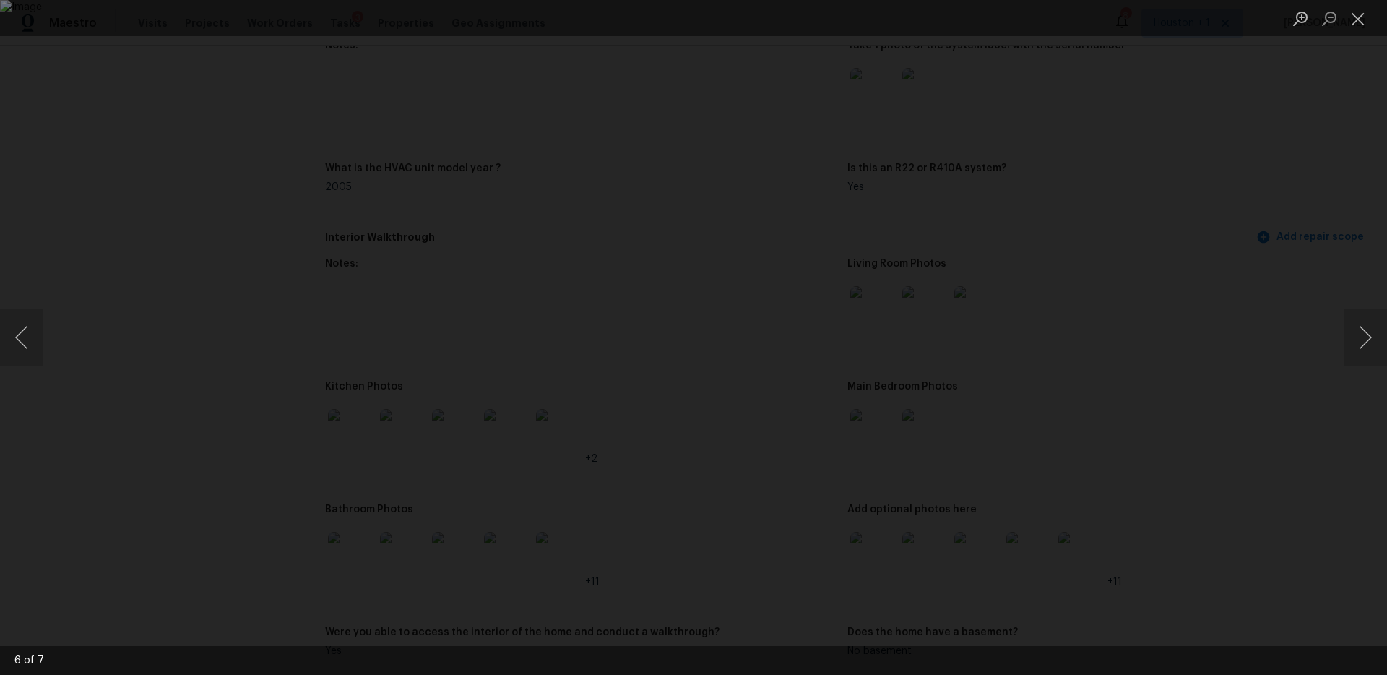
click at [1264, 279] on div "Lightbox" at bounding box center [693, 337] width 1387 height 675
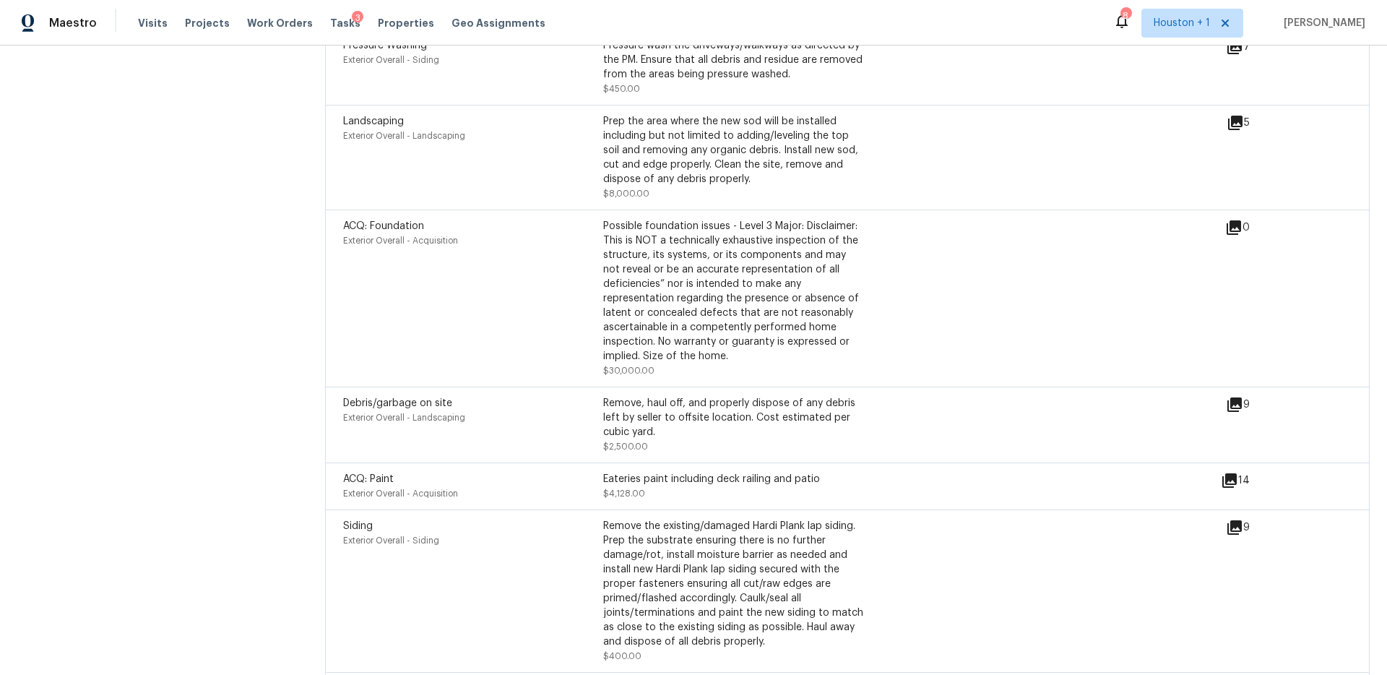
scroll to position [5118, 0]
click at [743, 128] on div "Prep the area where the new sod will be installed including but not limited to …" at bounding box center [733, 148] width 260 height 72
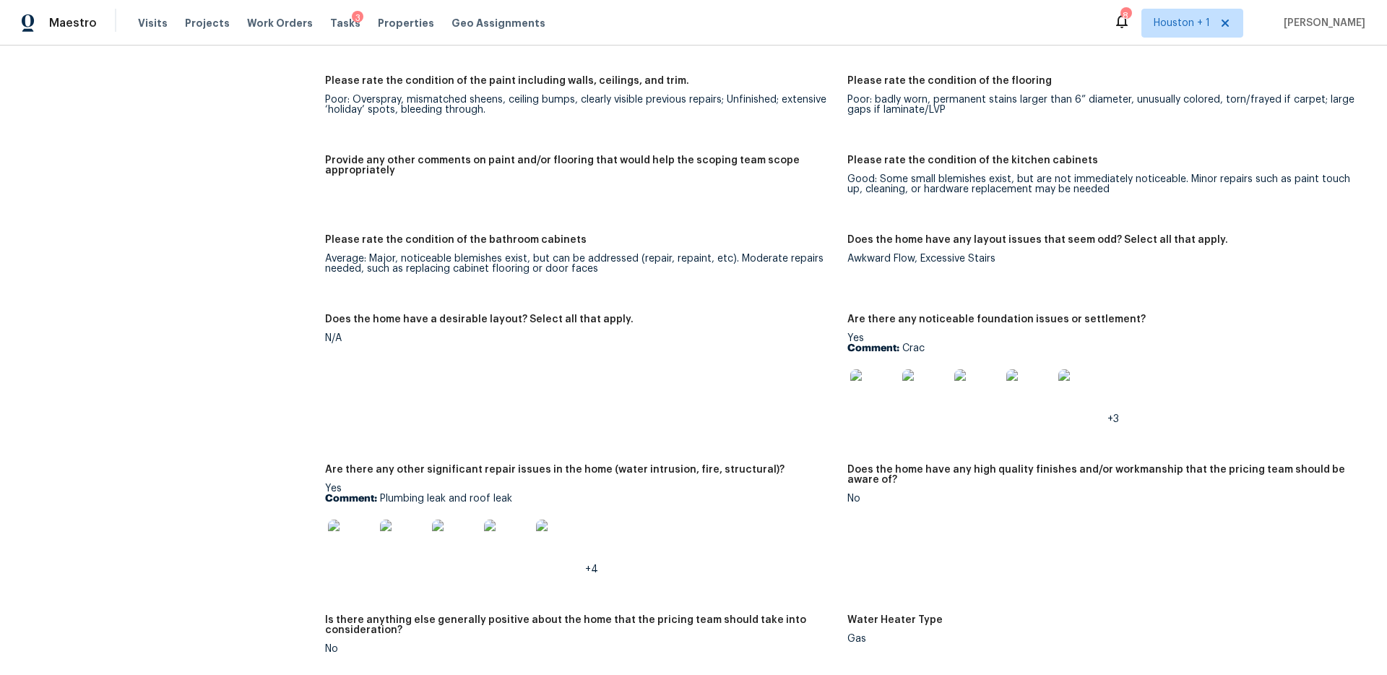
scroll to position [2311, 0]
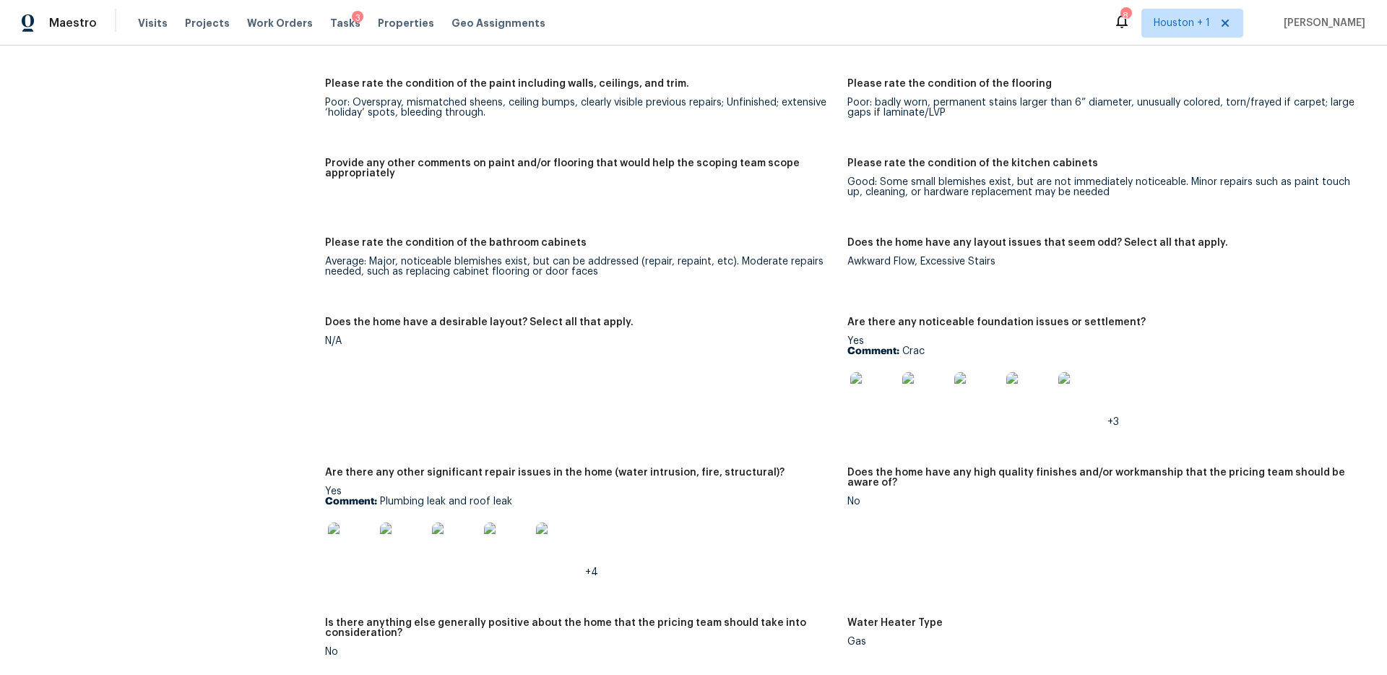
click at [876, 378] on img at bounding box center [873, 395] width 46 height 46
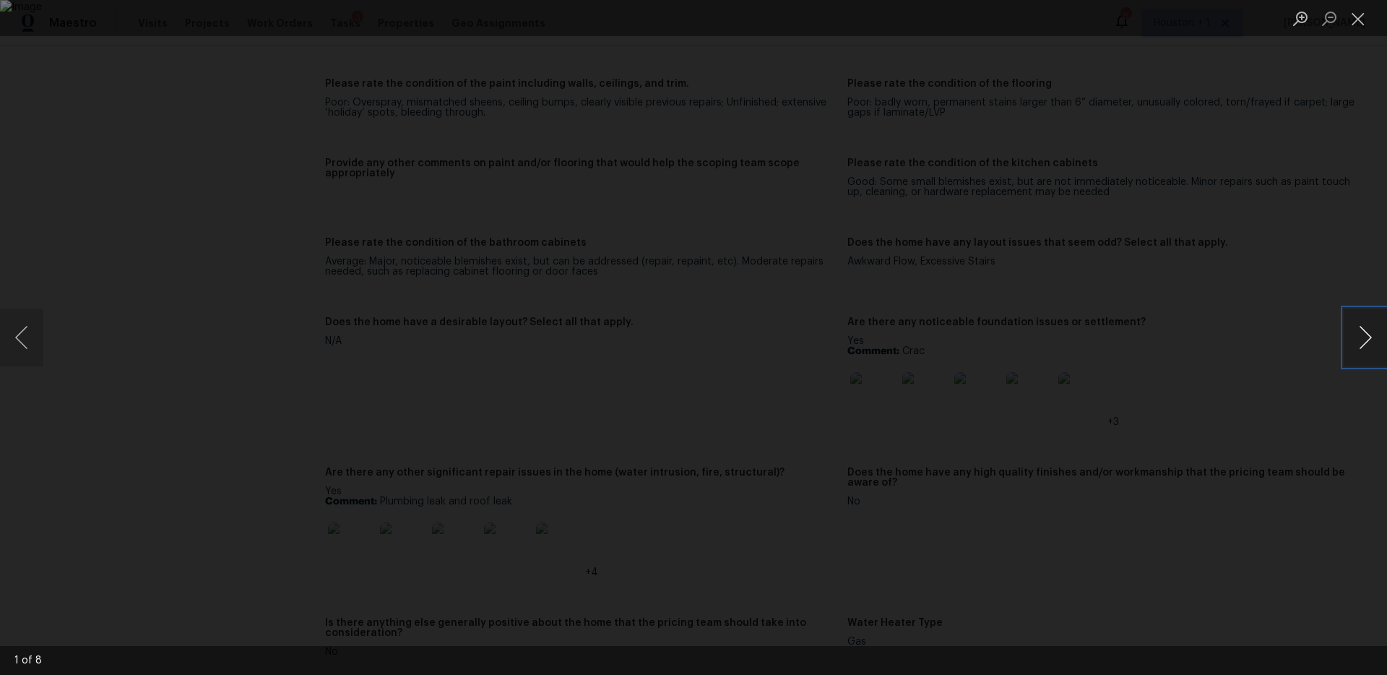
click at [1355, 342] on button "Next image" at bounding box center [1364, 337] width 43 height 58
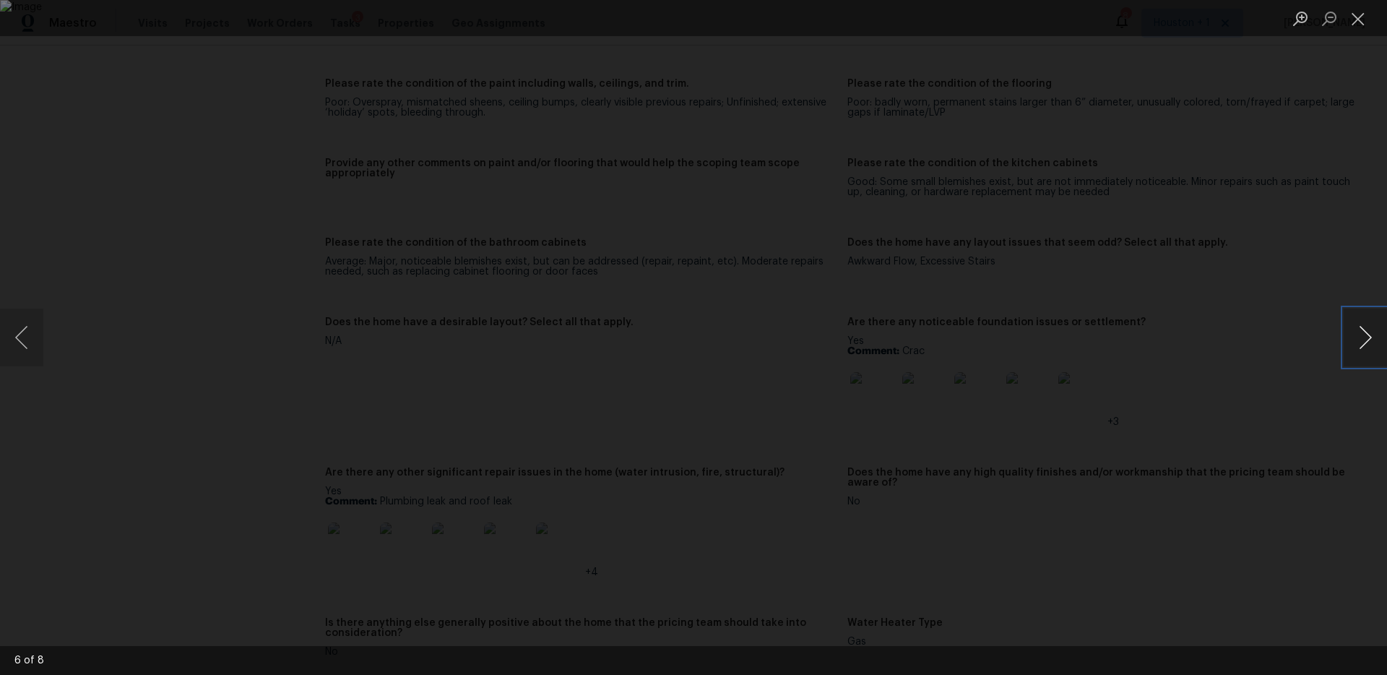
click at [1355, 342] on button "Next image" at bounding box center [1364, 337] width 43 height 58
click at [1259, 258] on div "Lightbox" at bounding box center [693, 337] width 1387 height 675
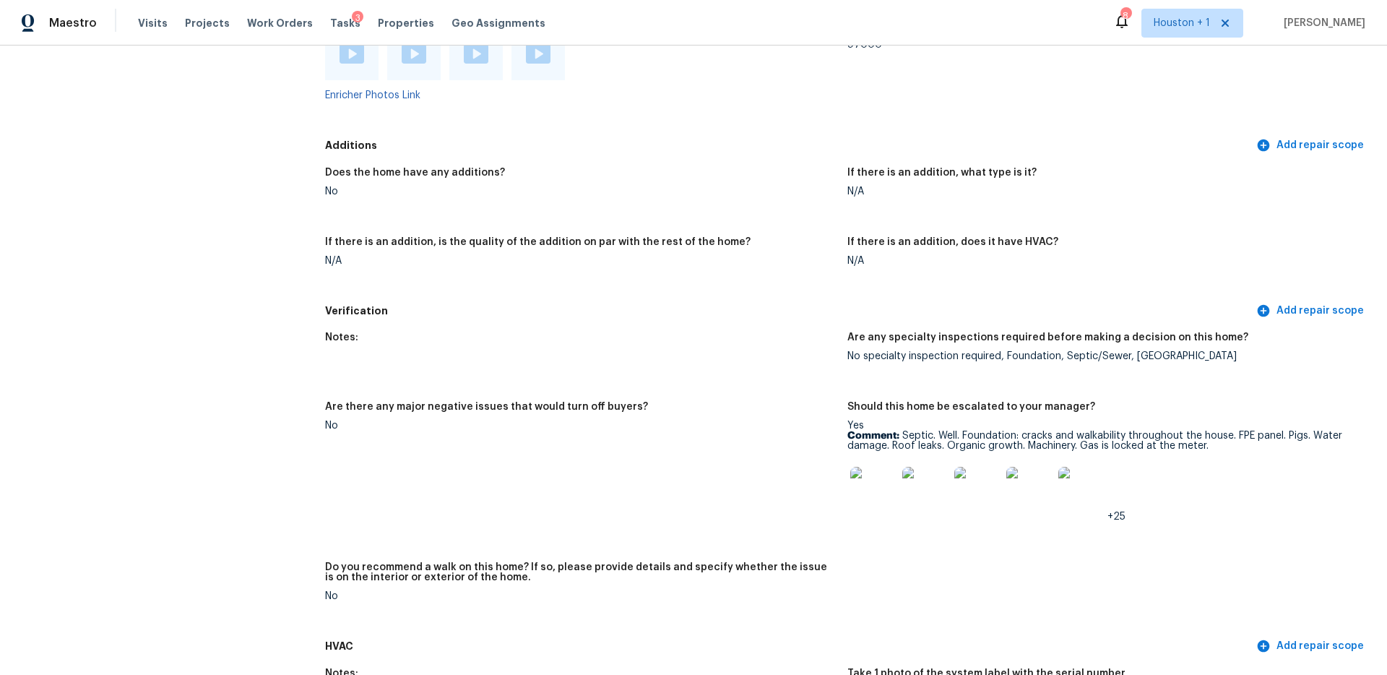
scroll to position [3250, 0]
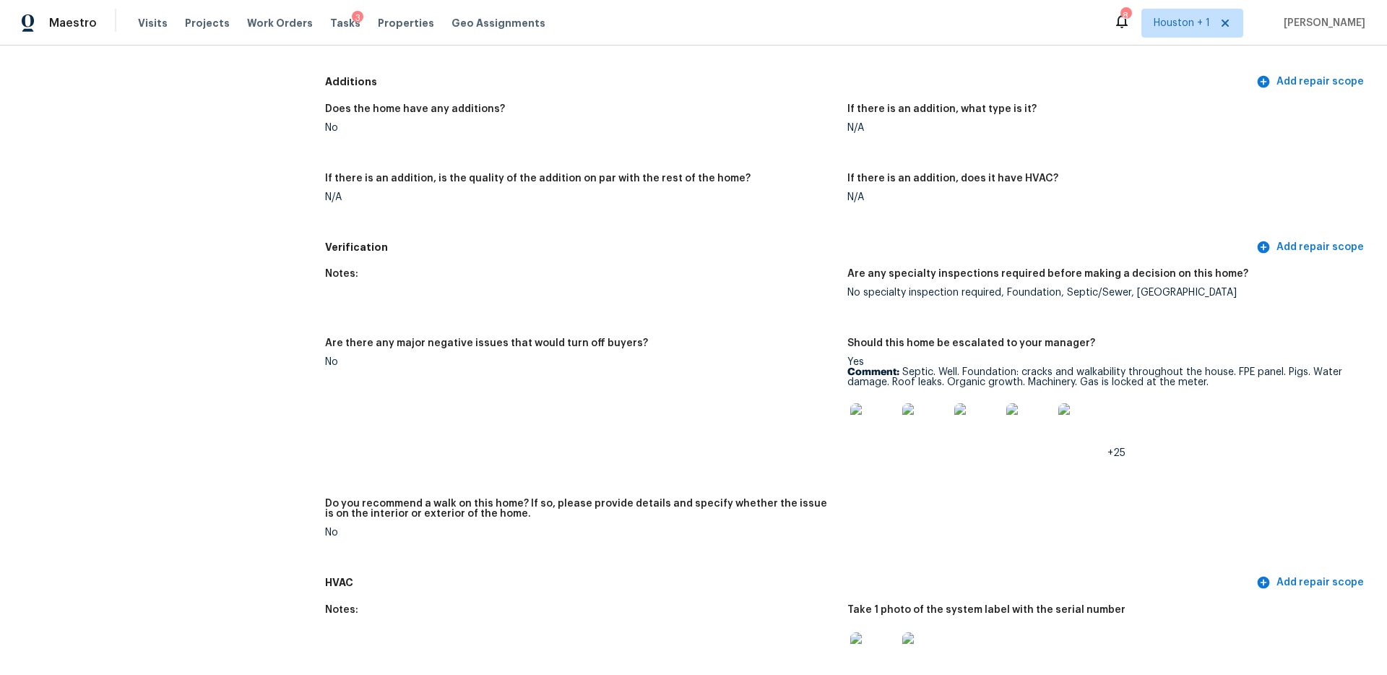
click at [857, 422] on img at bounding box center [873, 426] width 46 height 46
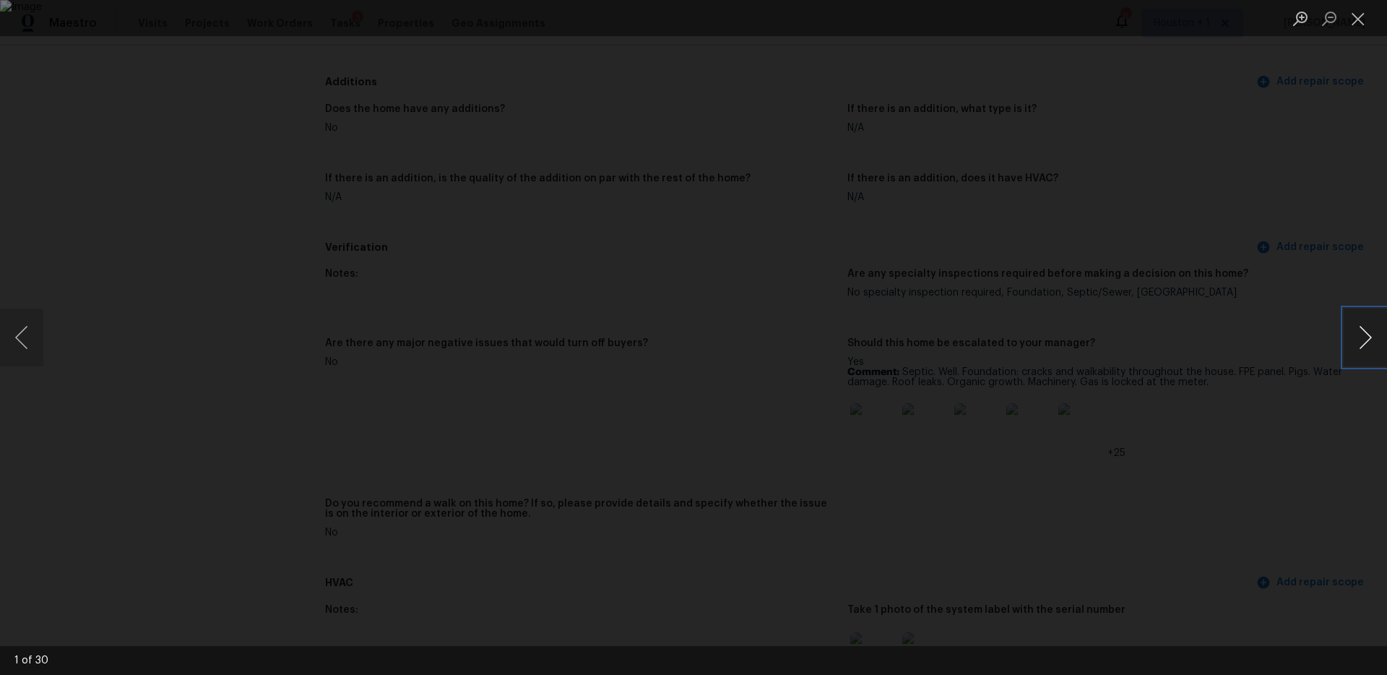
click at [1362, 332] on button "Next image" at bounding box center [1364, 337] width 43 height 58
click at [23, 334] on button "Previous image" at bounding box center [21, 337] width 43 height 58
click at [1354, 340] on button "Next image" at bounding box center [1364, 337] width 43 height 58
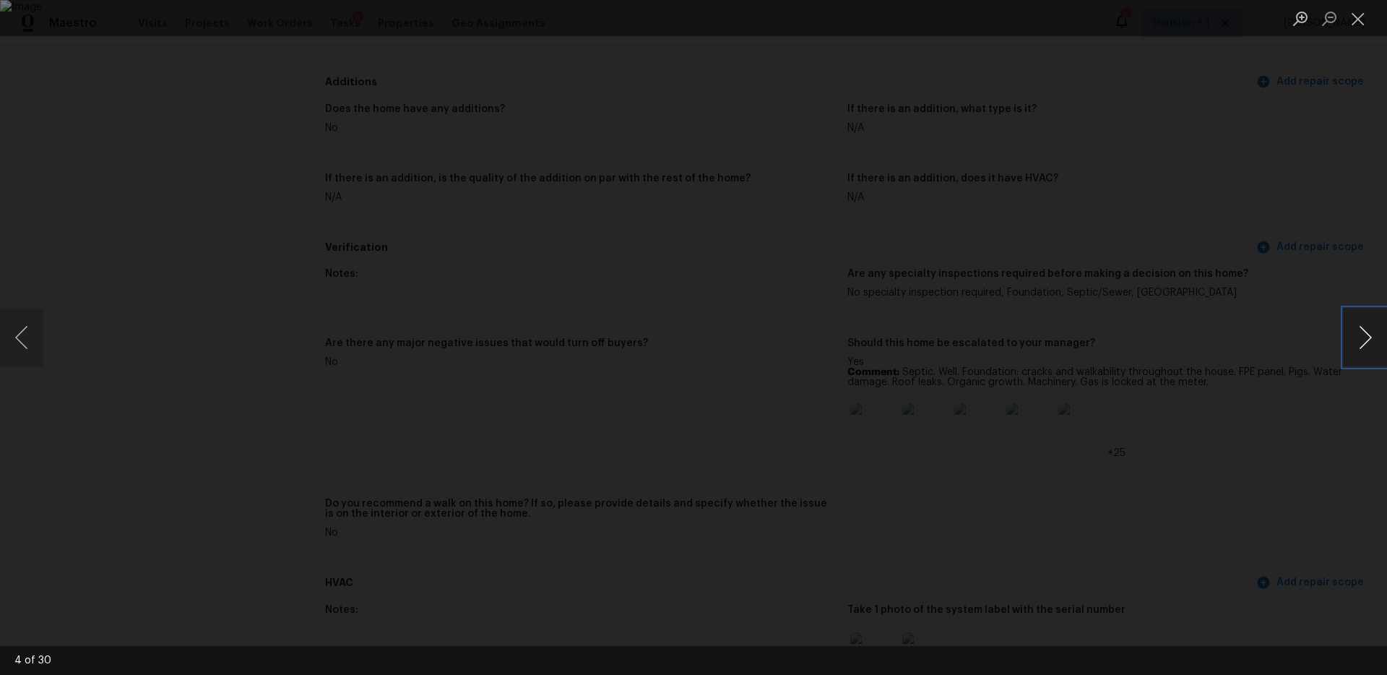
click at [1354, 340] on button "Next image" at bounding box center [1364, 337] width 43 height 58
click at [33, 334] on button "Previous image" at bounding box center [21, 337] width 43 height 58
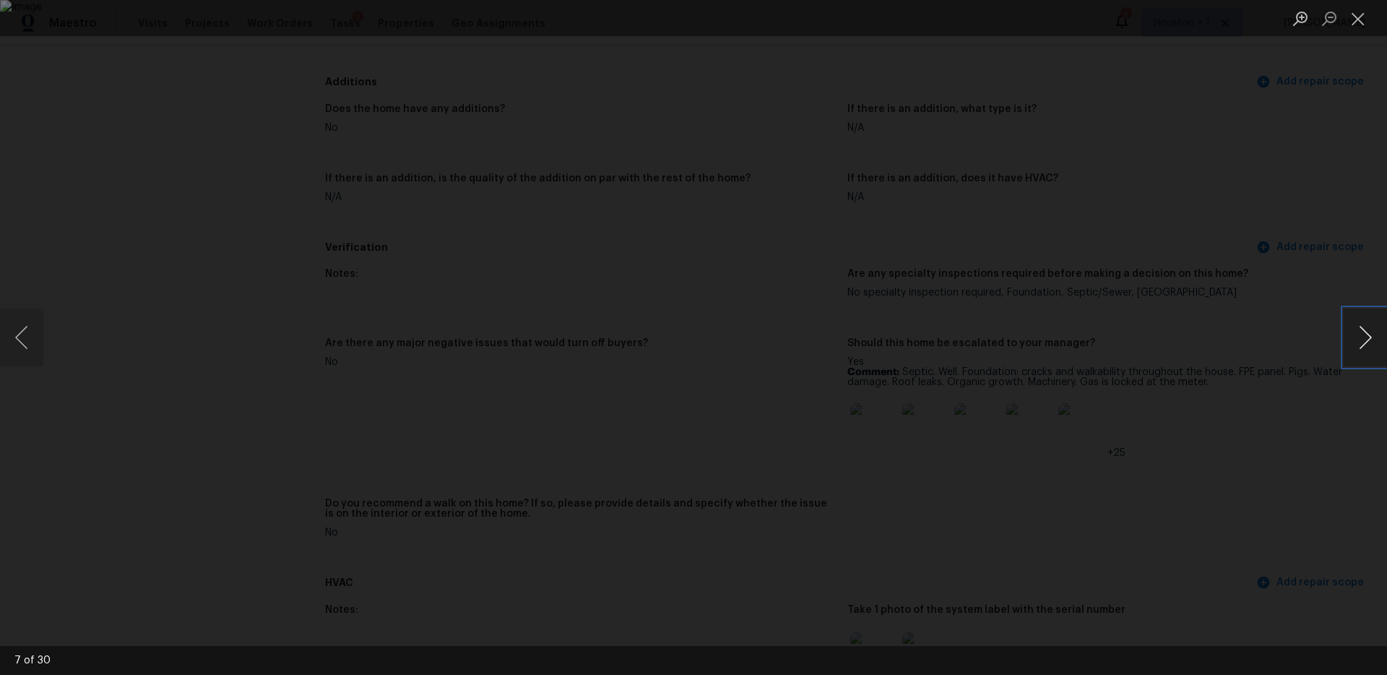
click at [1364, 329] on button "Next image" at bounding box center [1364, 337] width 43 height 58
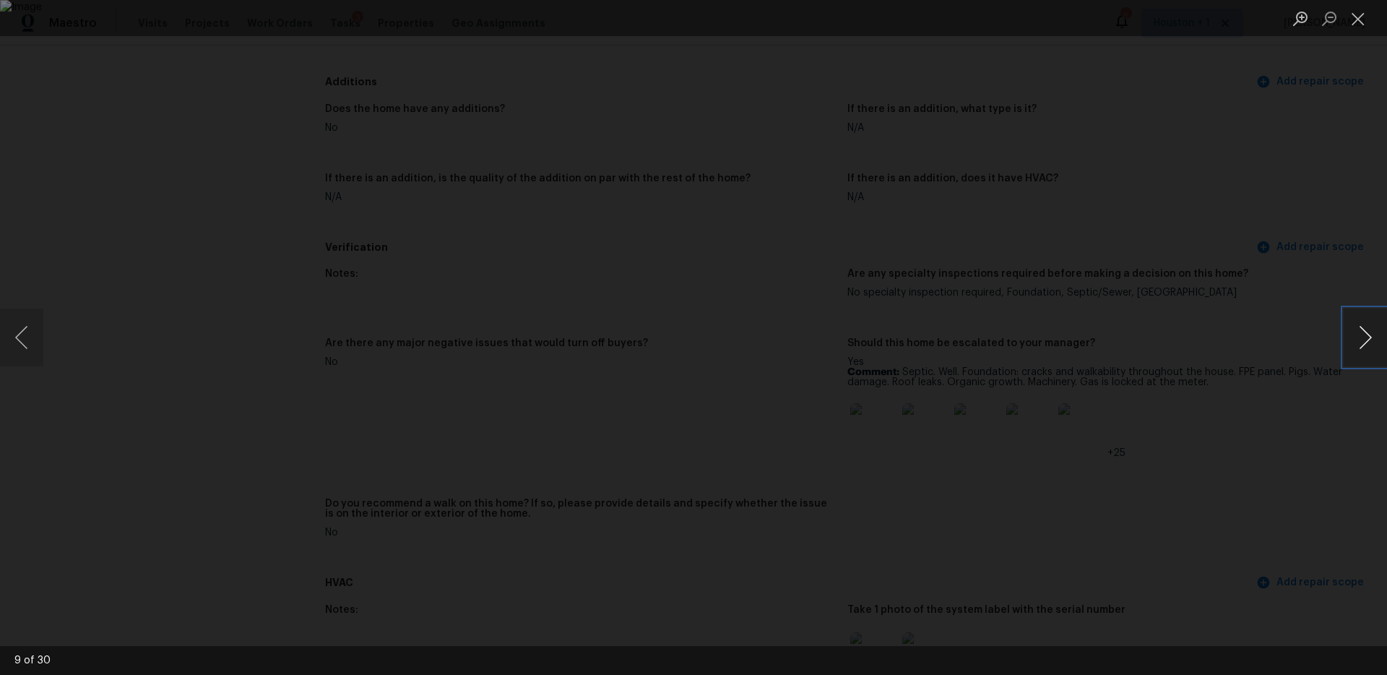
click at [1364, 329] on button "Next image" at bounding box center [1364, 337] width 43 height 58
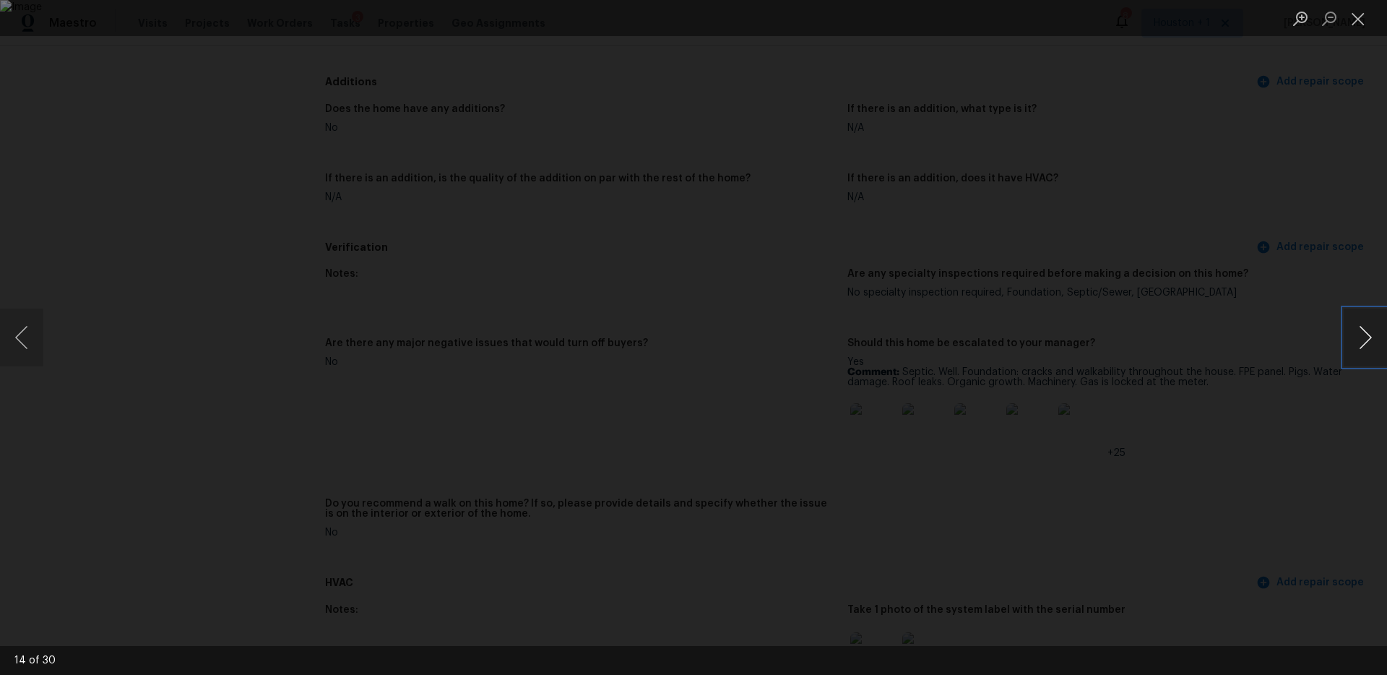
click at [1356, 328] on button "Next image" at bounding box center [1364, 337] width 43 height 58
click at [1258, 273] on div "Lightbox" at bounding box center [693, 337] width 1387 height 675
